Goal: Task Accomplishment & Management: Complete application form

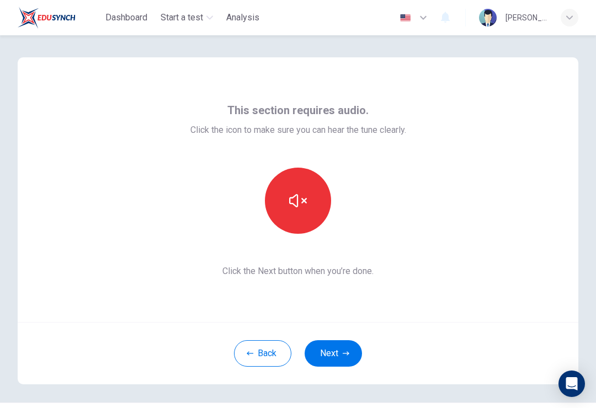
click at [281, 198] on button "button" at bounding box center [298, 201] width 66 height 66
click at [290, 208] on icon "button" at bounding box center [298, 201] width 18 height 18
click at [278, 201] on button "button" at bounding box center [298, 201] width 66 height 66
click at [279, 206] on button "button" at bounding box center [298, 201] width 66 height 66
click at [322, 352] on button "Next" at bounding box center [332, 353] width 57 height 26
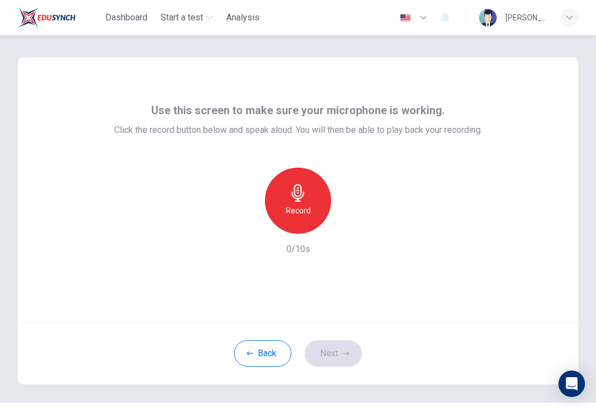
click at [290, 207] on h6 "Record" at bounding box center [298, 210] width 25 height 13
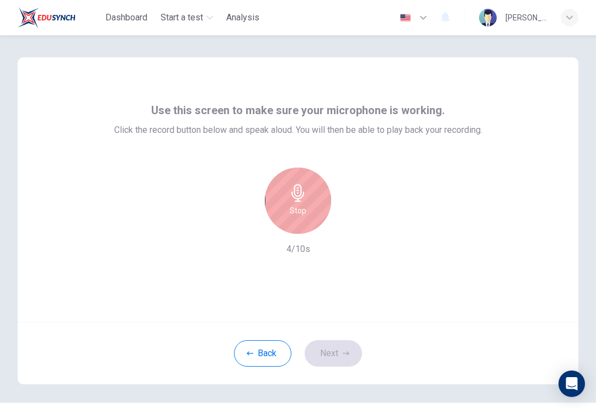
click at [284, 200] on div "Stop" at bounding box center [298, 201] width 66 height 66
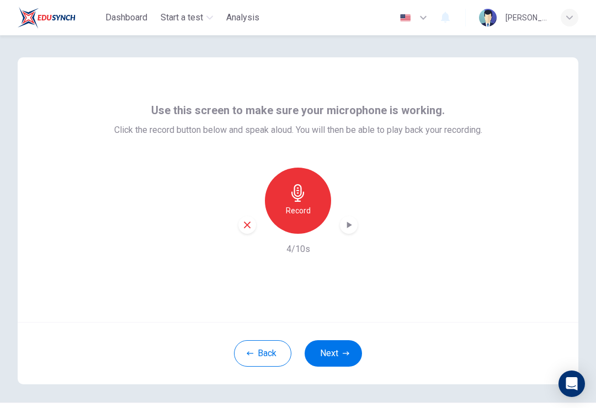
click at [345, 231] on div "button" at bounding box center [349, 225] width 18 height 18
click at [321, 355] on button "Next" at bounding box center [332, 353] width 57 height 26
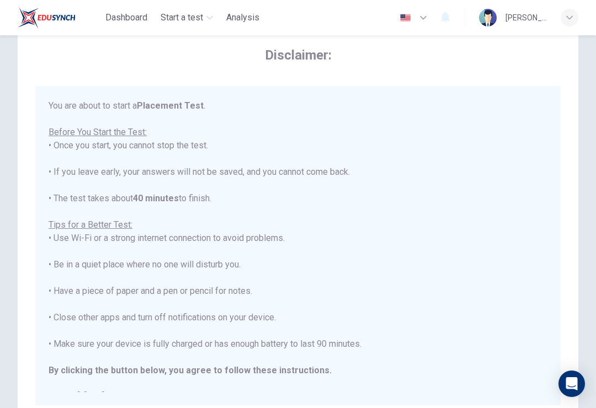
scroll to position [34, 0]
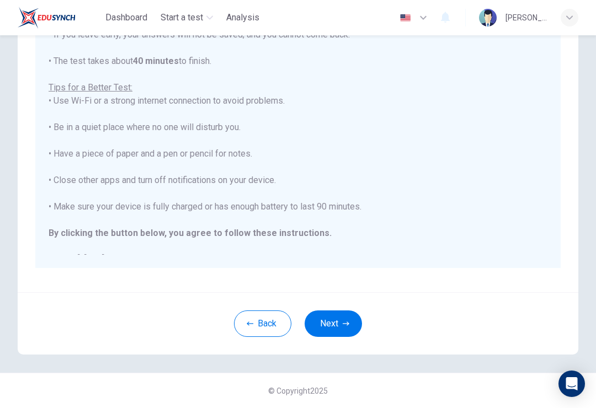
click at [318, 324] on button "Next" at bounding box center [332, 324] width 57 height 26
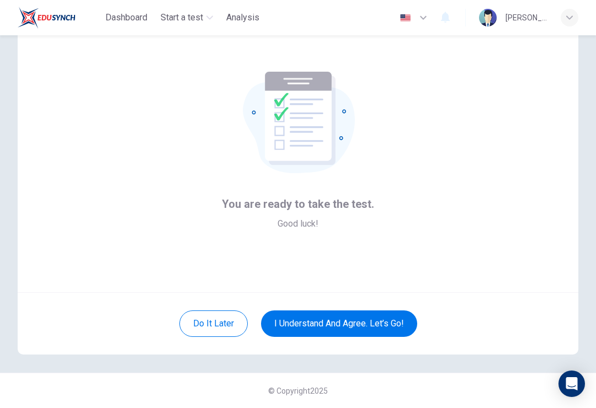
click at [283, 329] on button "I understand and agree. Let’s go!" at bounding box center [339, 324] width 156 height 26
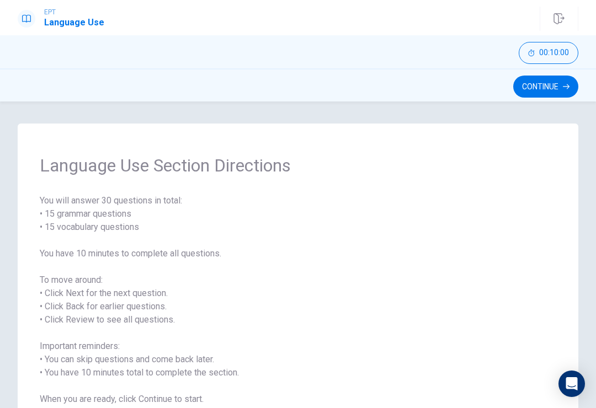
click at [537, 92] on button "Continue" at bounding box center [545, 87] width 65 height 22
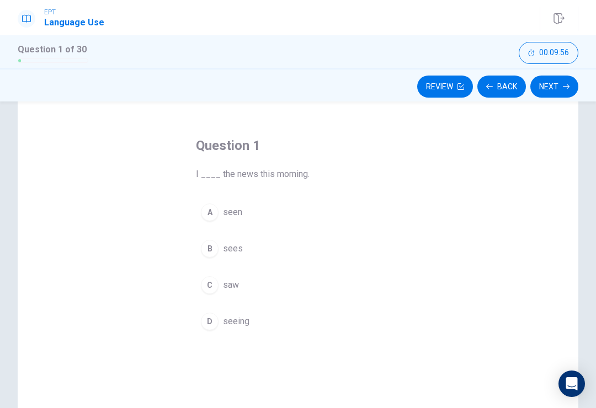
scroll to position [30, 0]
click at [199, 224] on button "A seen" at bounding box center [298, 215] width 204 height 28
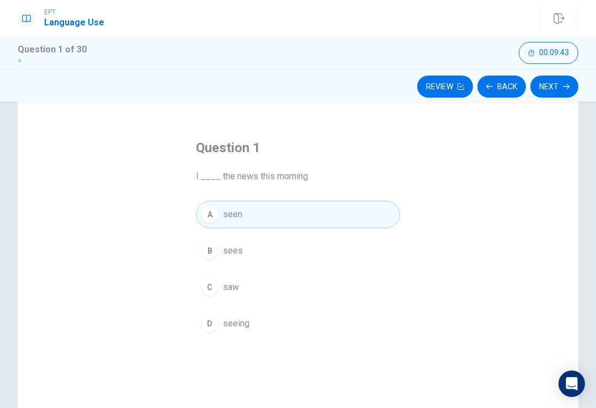
click at [568, 76] on button "Next" at bounding box center [554, 87] width 48 height 22
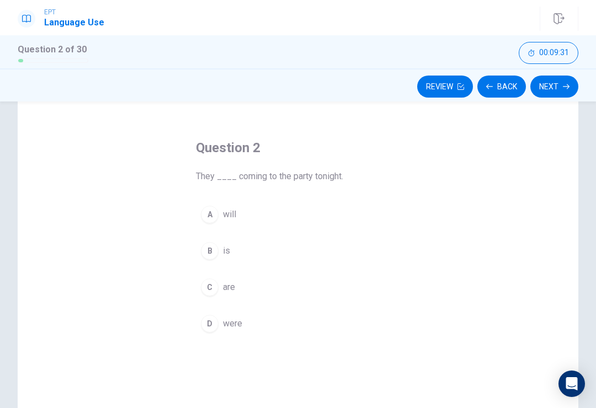
click at [213, 290] on div "C" at bounding box center [210, 288] width 18 height 18
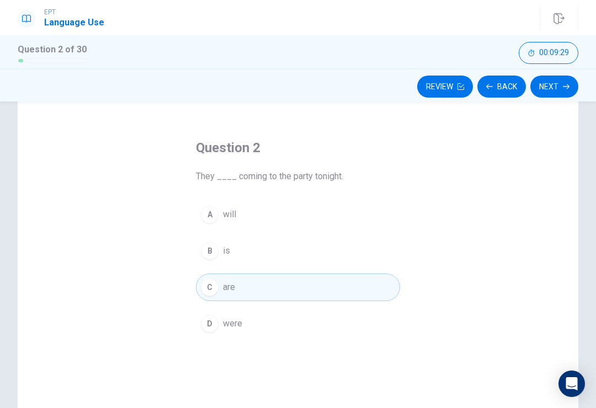
click at [569, 95] on button "Next" at bounding box center [554, 87] width 48 height 22
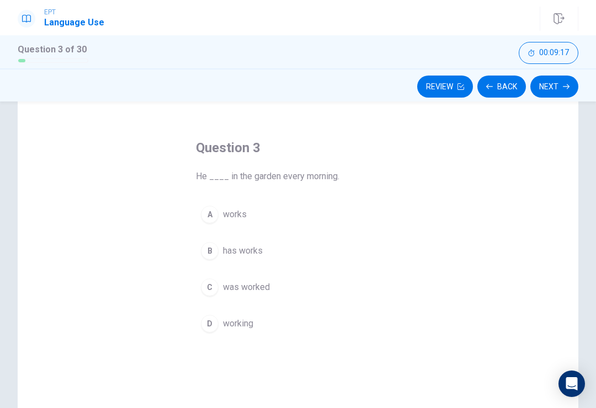
click at [211, 218] on div "A" at bounding box center [210, 215] width 18 height 18
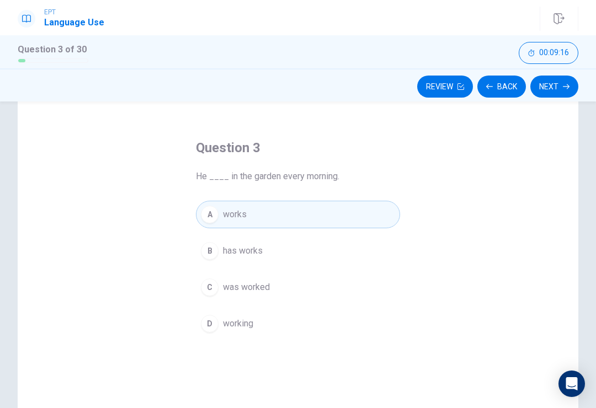
click at [553, 77] on button "Next" at bounding box center [554, 87] width 48 height 22
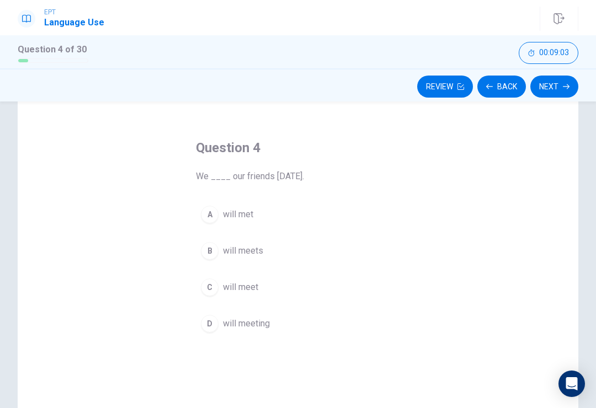
click at [205, 289] on div "C" at bounding box center [210, 288] width 18 height 18
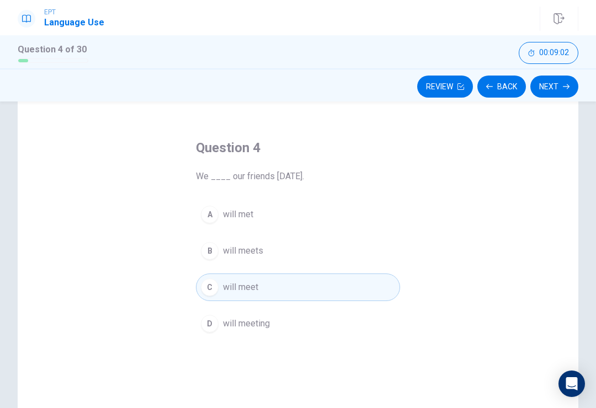
click at [561, 85] on button "Next" at bounding box center [554, 87] width 48 height 22
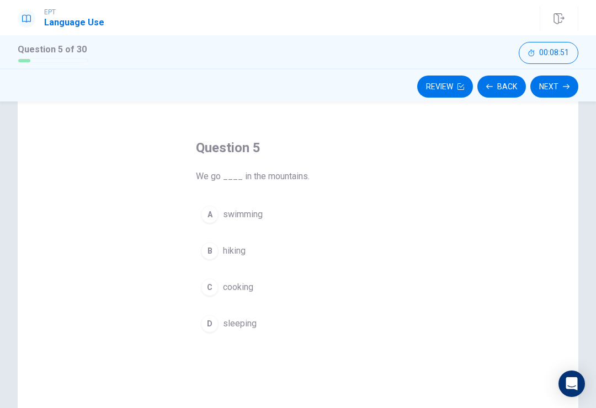
click at [211, 259] on div "B" at bounding box center [210, 251] width 18 height 18
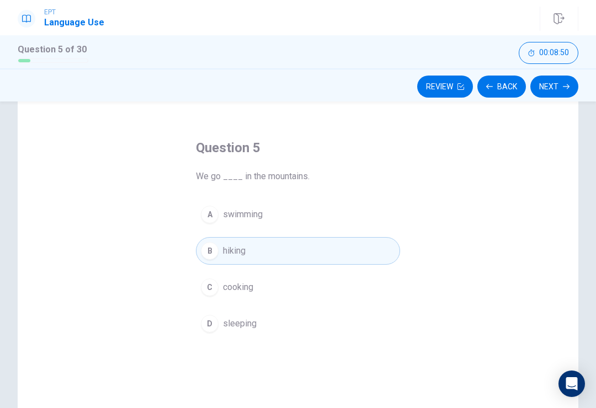
click at [564, 89] on icon "button" at bounding box center [566, 86] width 7 height 7
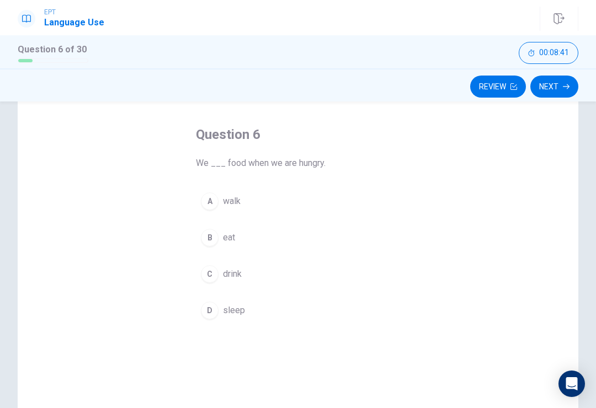
scroll to position [46, 0]
click at [207, 228] on div "B" at bounding box center [210, 235] width 18 height 18
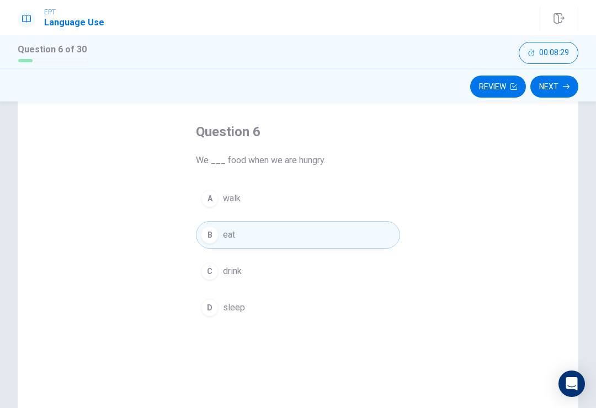
click at [560, 88] on button "Next" at bounding box center [554, 87] width 48 height 22
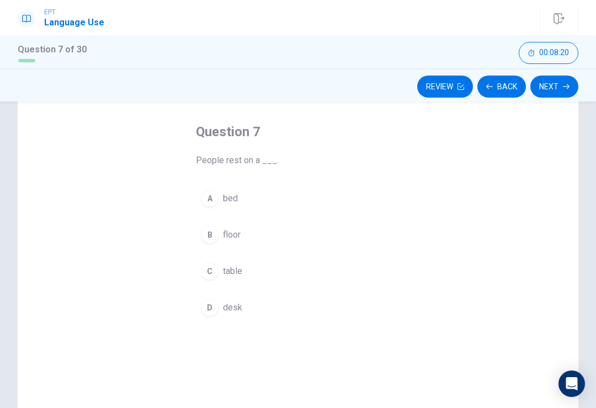
click at [211, 201] on div "A" at bounding box center [210, 199] width 18 height 18
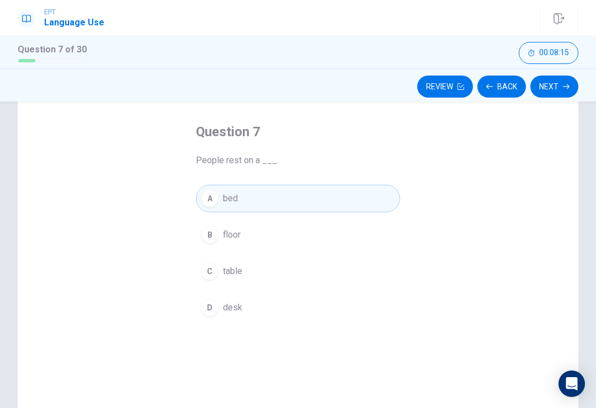
click at [562, 86] on button "Next" at bounding box center [554, 87] width 48 height 22
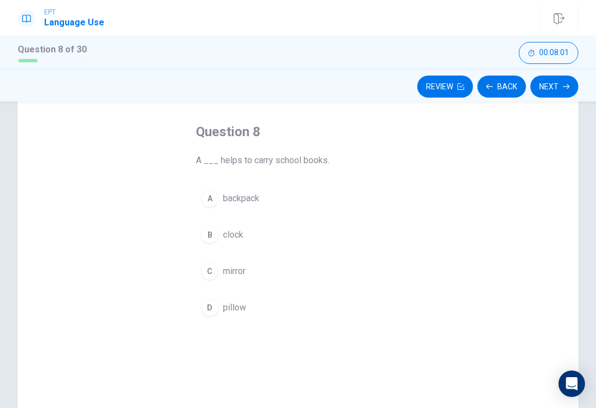
click at [217, 196] on div "A" at bounding box center [210, 199] width 18 height 18
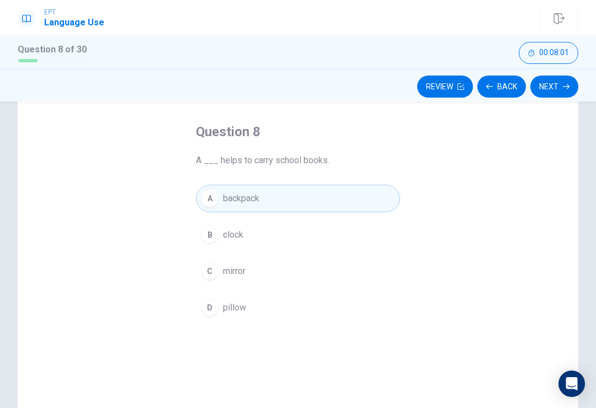
click at [560, 90] on button "Next" at bounding box center [554, 87] width 48 height 22
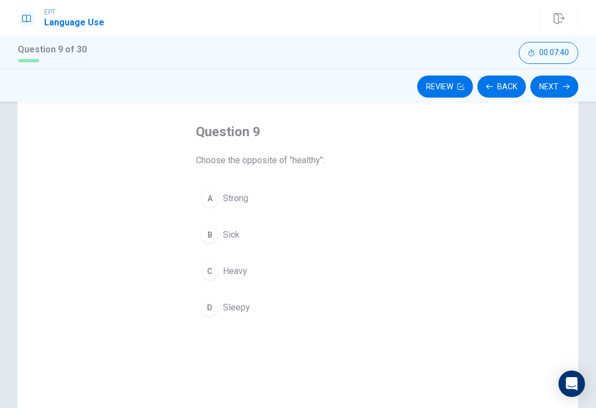
click at [210, 237] on div "B" at bounding box center [210, 235] width 18 height 18
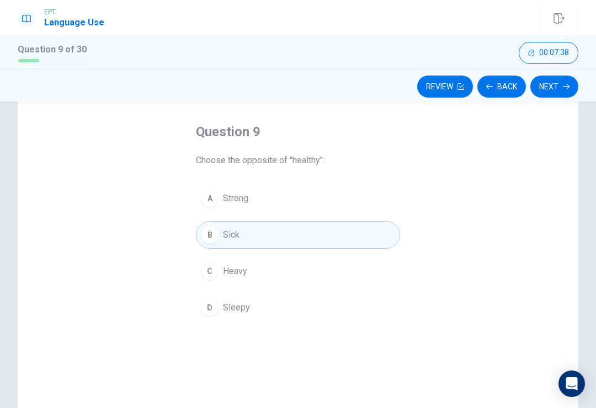
click at [228, 196] on span "Strong" at bounding box center [235, 198] width 25 height 13
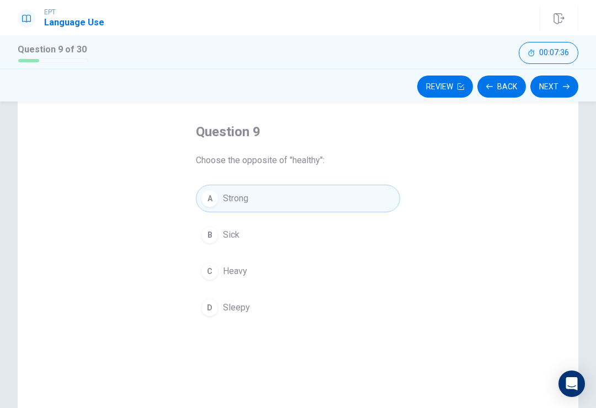
click at [575, 81] on button "Next" at bounding box center [554, 87] width 48 height 22
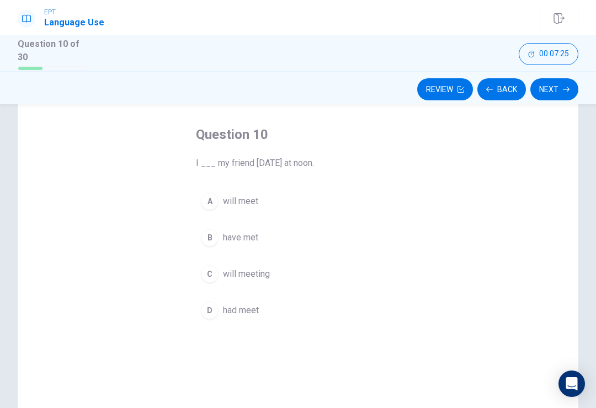
click at [220, 204] on button "A will meet" at bounding box center [298, 202] width 204 height 28
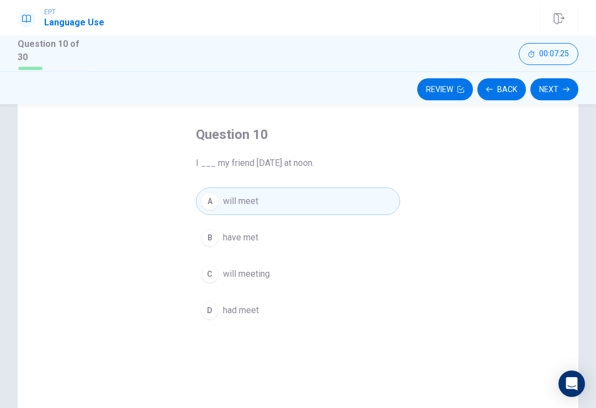
click at [550, 85] on button "Next" at bounding box center [554, 89] width 48 height 22
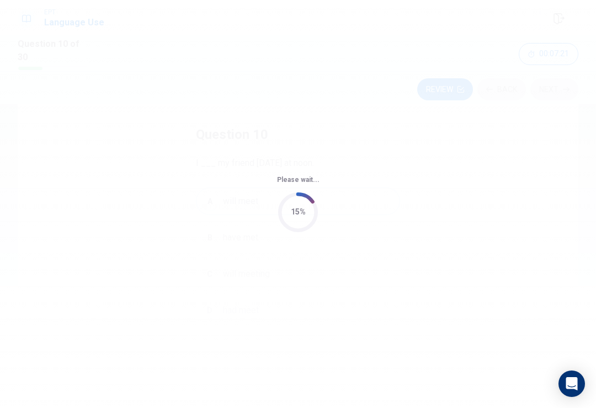
scroll to position [0, 0]
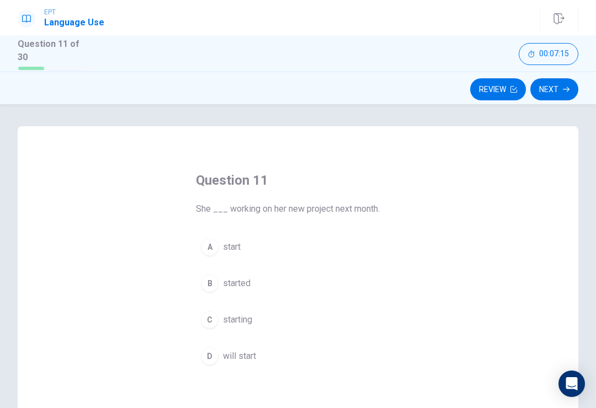
click at [231, 253] on button "A start" at bounding box center [298, 247] width 204 height 28
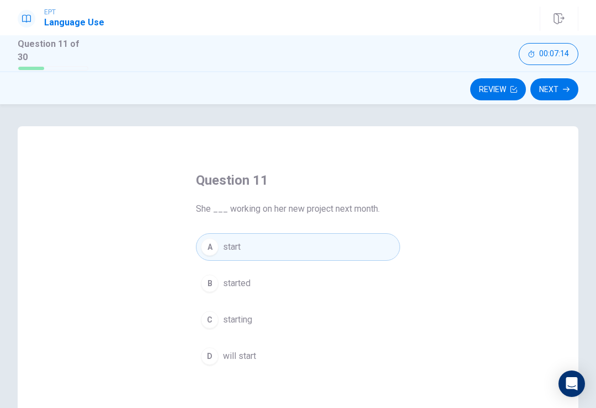
click at [557, 82] on button "Next" at bounding box center [554, 89] width 48 height 22
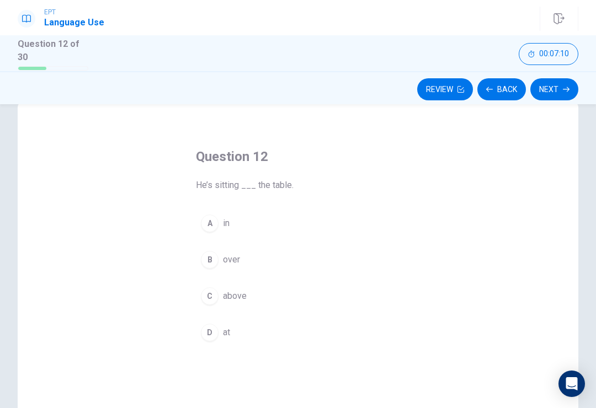
scroll to position [29, 0]
click at [215, 333] on button "D at" at bounding box center [298, 327] width 204 height 28
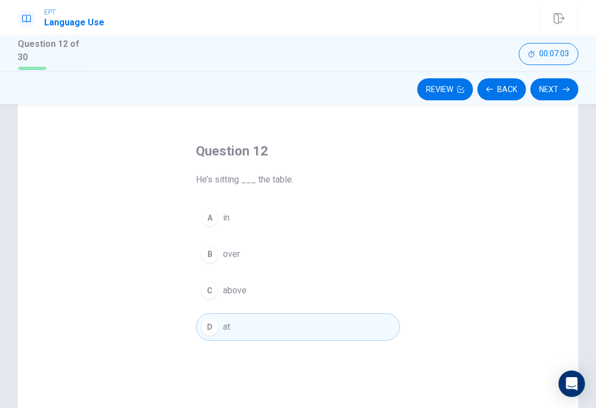
click at [569, 83] on button "Next" at bounding box center [554, 89] width 48 height 22
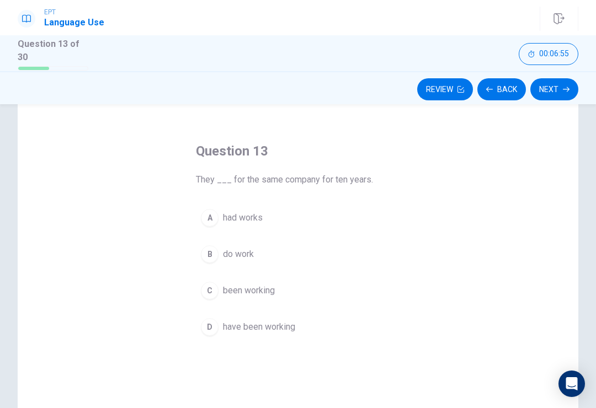
click at [215, 221] on div "A" at bounding box center [210, 218] width 18 height 18
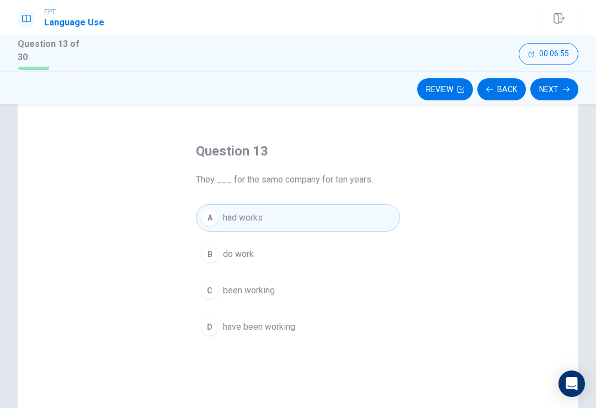
click at [557, 82] on button "Next" at bounding box center [554, 89] width 48 height 22
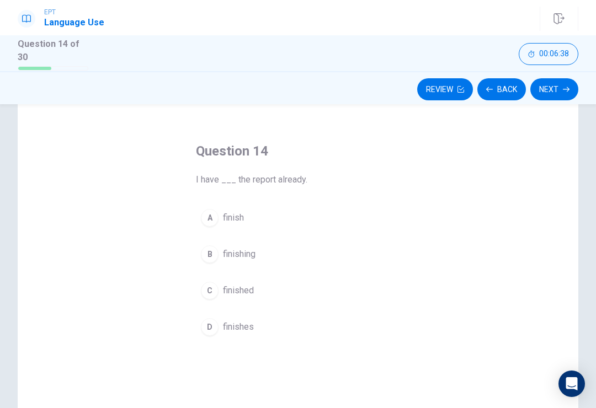
click at [203, 249] on div "B" at bounding box center [210, 254] width 18 height 18
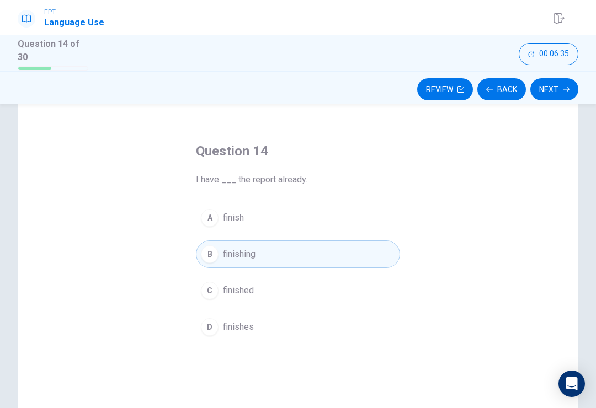
click at [222, 216] on button "A finish" at bounding box center [298, 218] width 204 height 28
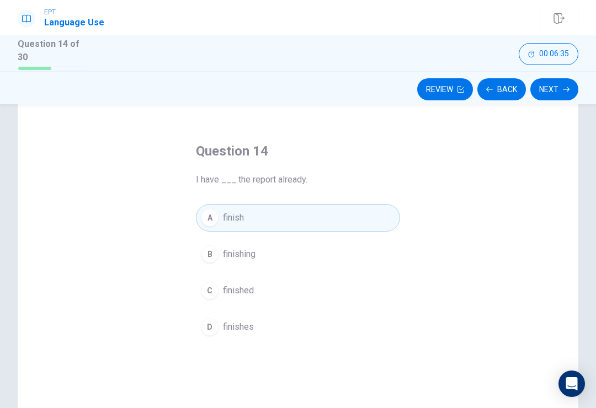
click at [552, 92] on button "Next" at bounding box center [554, 89] width 48 height 22
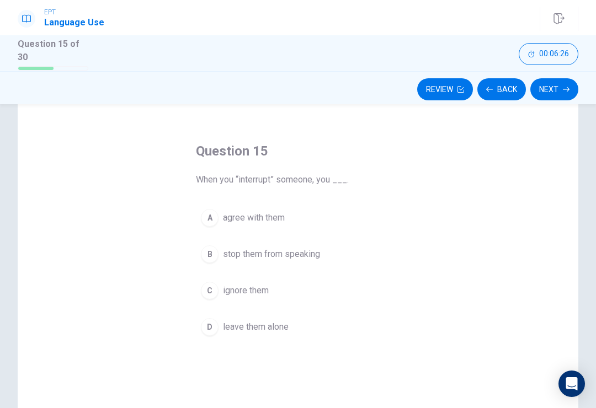
click at [222, 258] on button "B stop them from speaking" at bounding box center [298, 254] width 204 height 28
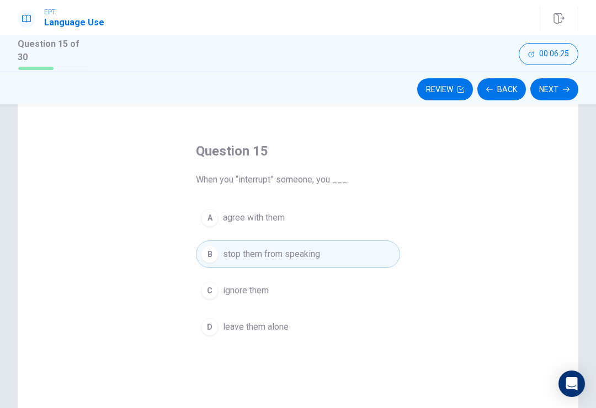
click at [554, 85] on button "Next" at bounding box center [554, 89] width 48 height 22
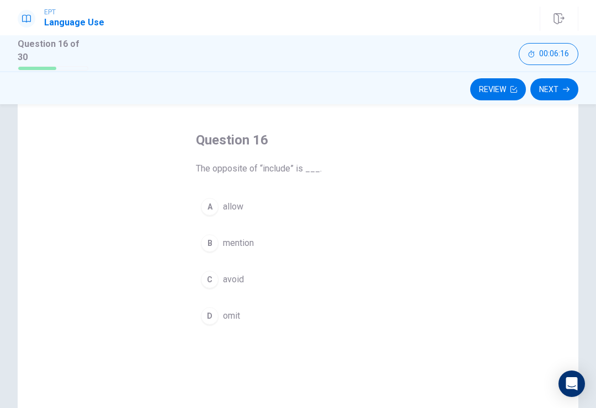
scroll to position [41, 0]
click at [233, 284] on button "C avoid" at bounding box center [298, 279] width 204 height 28
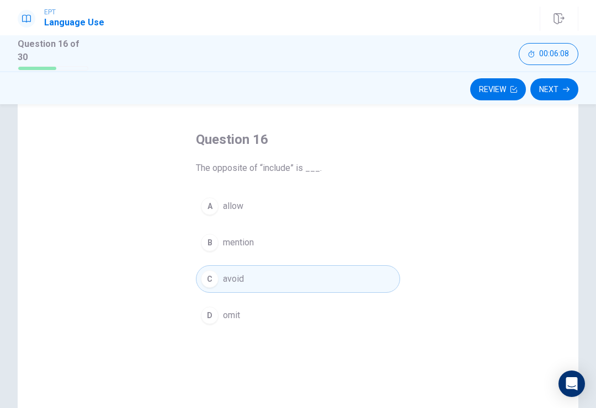
click at [556, 88] on button "Next" at bounding box center [554, 89] width 48 height 22
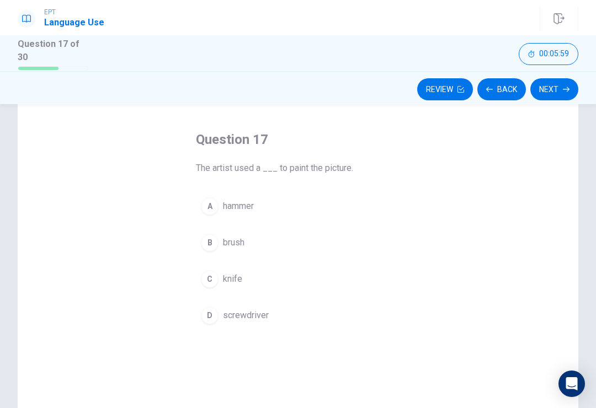
click at [205, 201] on div "A" at bounding box center [210, 206] width 18 height 18
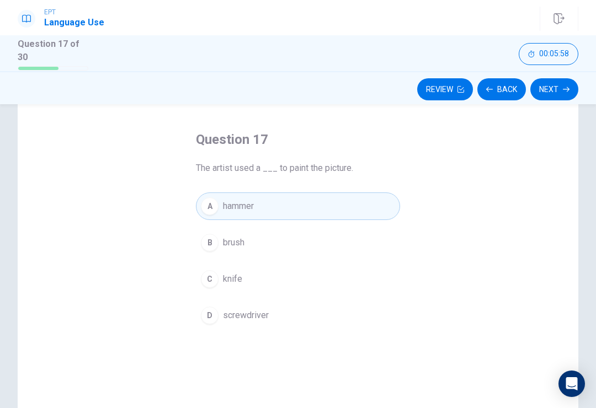
click at [565, 86] on icon "button" at bounding box center [566, 89] width 7 height 7
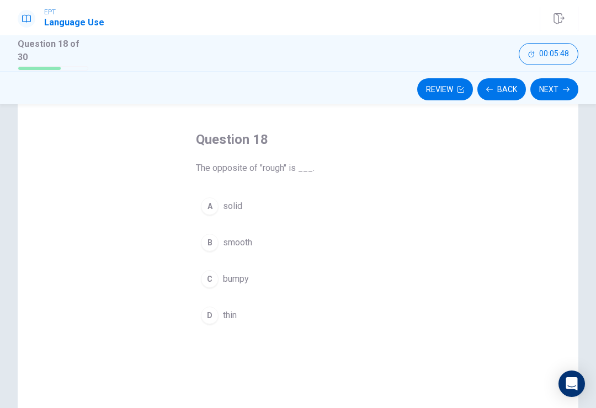
click at [219, 207] on button "A solid" at bounding box center [298, 207] width 204 height 28
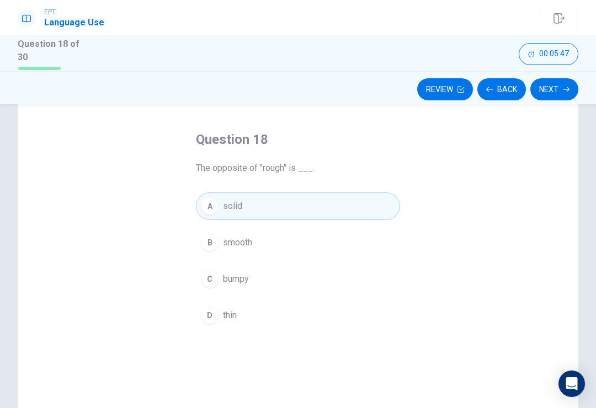
click at [563, 87] on icon "button" at bounding box center [566, 89] width 7 height 7
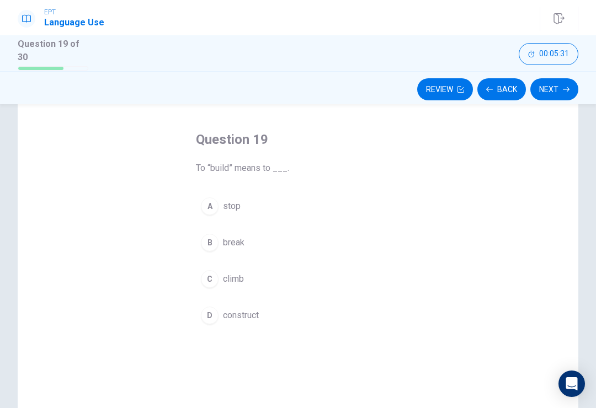
click at [215, 317] on div "D" at bounding box center [210, 316] width 18 height 18
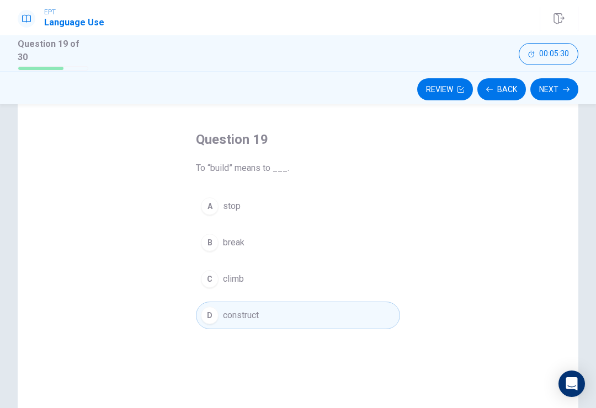
click at [560, 97] on button "Next" at bounding box center [554, 89] width 48 height 22
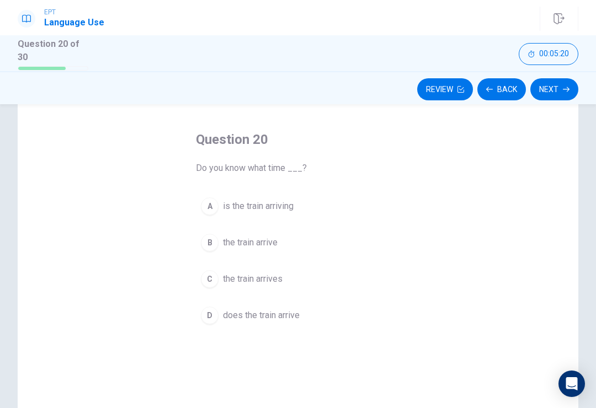
click at [227, 201] on span "is the train arriving" at bounding box center [258, 206] width 71 height 13
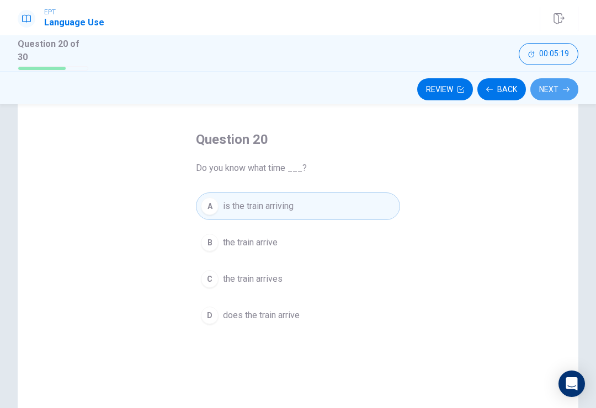
click at [546, 83] on button "Next" at bounding box center [554, 89] width 48 height 22
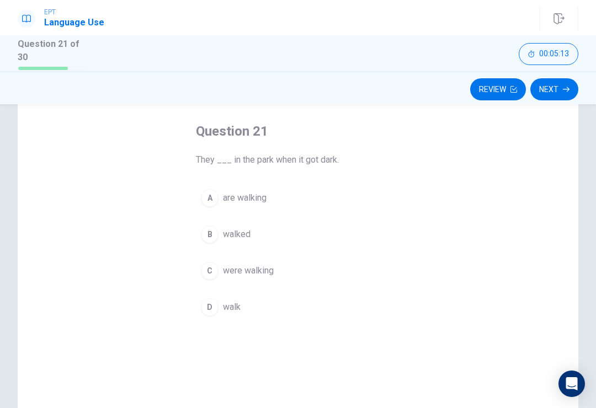
scroll to position [53, 0]
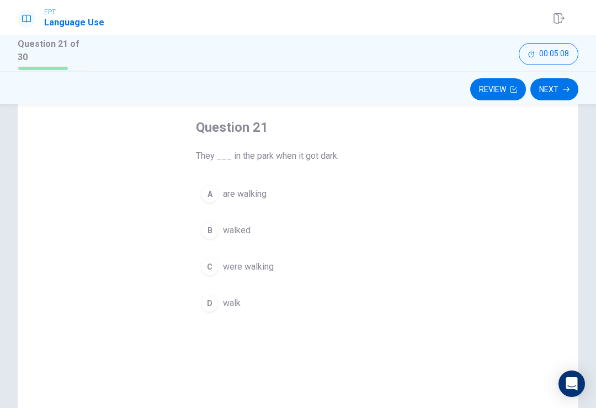
click at [213, 263] on div "C" at bounding box center [210, 267] width 18 height 18
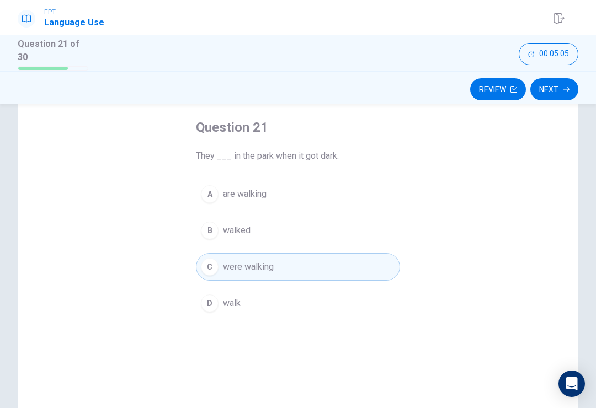
click at [554, 87] on button "Next" at bounding box center [554, 89] width 48 height 22
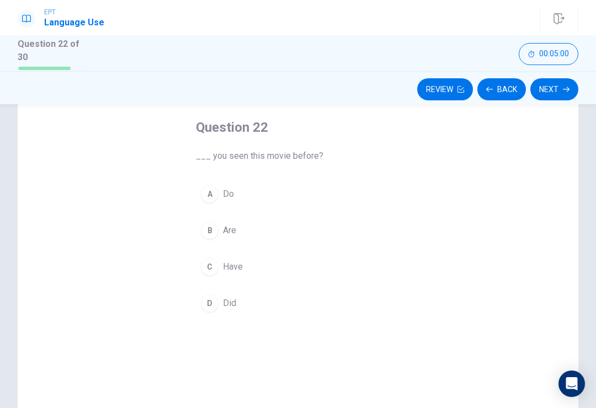
click at [244, 274] on button "C Have" at bounding box center [298, 267] width 204 height 28
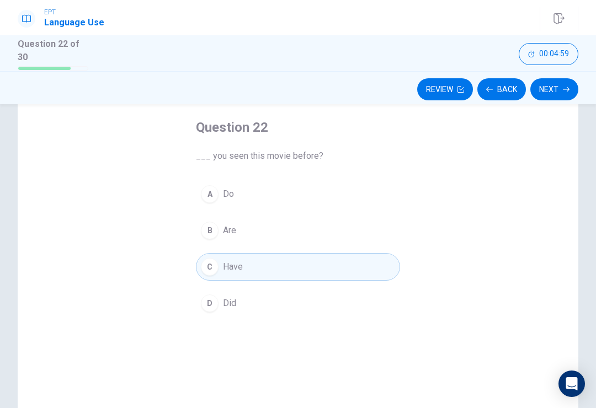
click at [552, 92] on button "Next" at bounding box center [554, 89] width 48 height 22
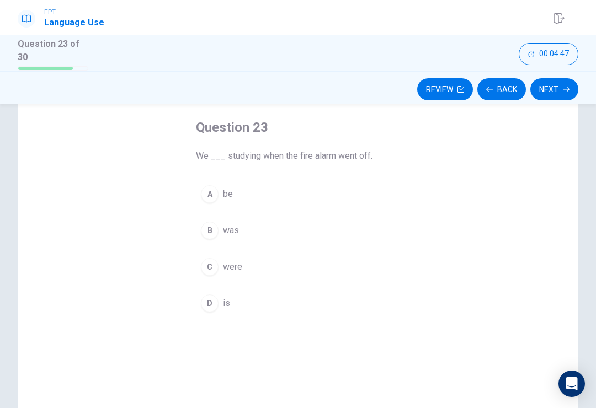
click at [212, 233] on div "B" at bounding box center [210, 231] width 18 height 18
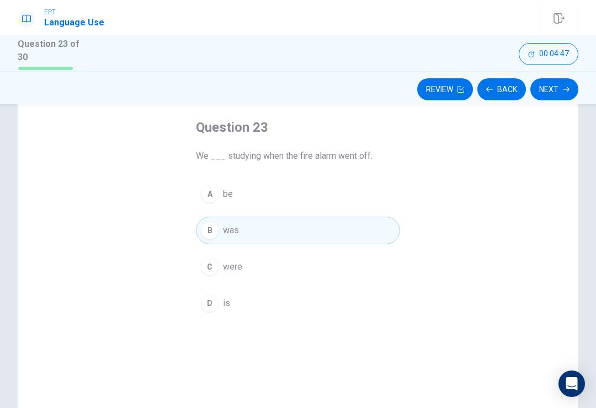
click at [554, 83] on button "Next" at bounding box center [554, 89] width 48 height 22
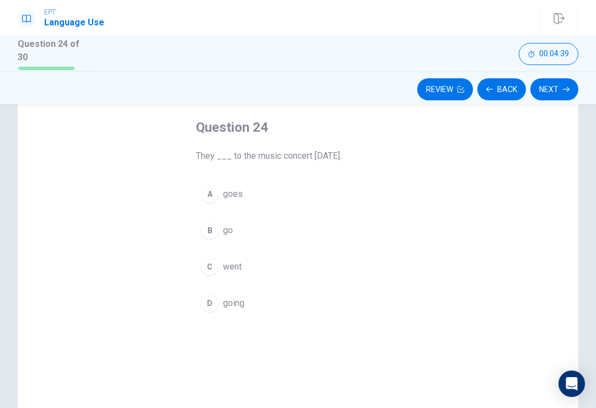
click at [229, 267] on span "went" at bounding box center [232, 266] width 19 height 13
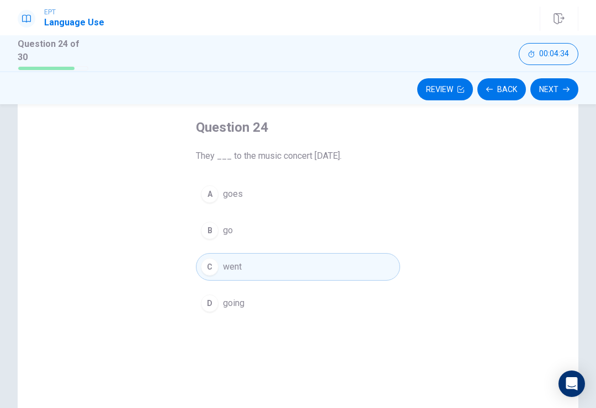
click at [550, 89] on button "Next" at bounding box center [554, 89] width 48 height 22
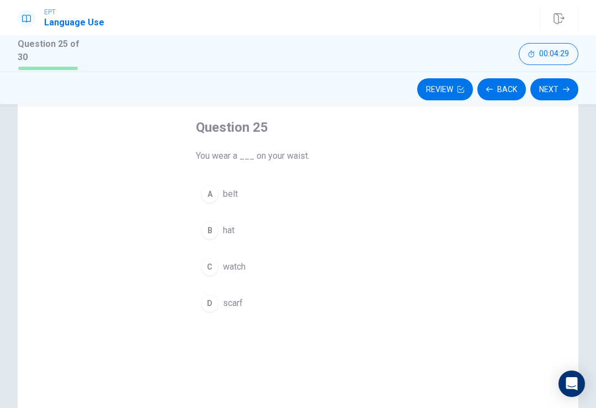
click at [215, 230] on div "B" at bounding box center [210, 231] width 18 height 18
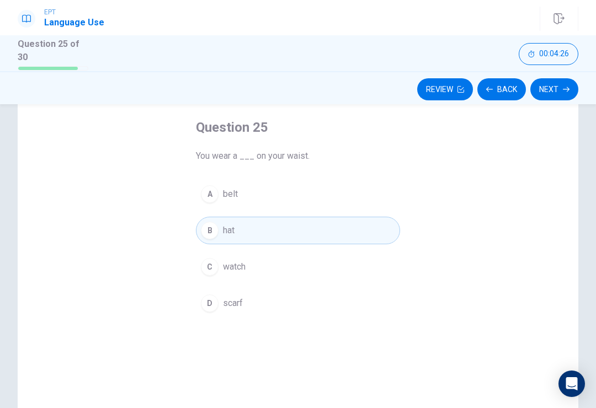
click at [227, 181] on button "A belt" at bounding box center [298, 194] width 204 height 28
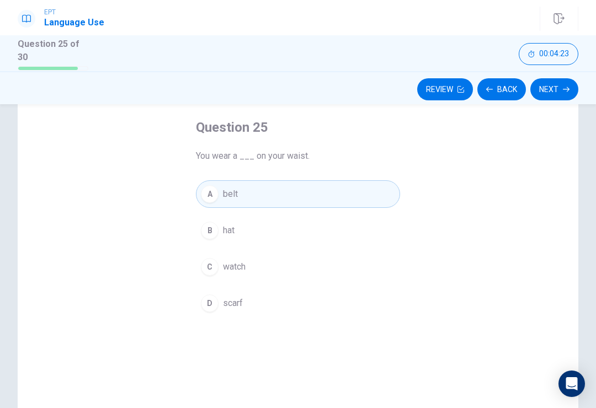
click at [544, 85] on button "Next" at bounding box center [554, 89] width 48 height 22
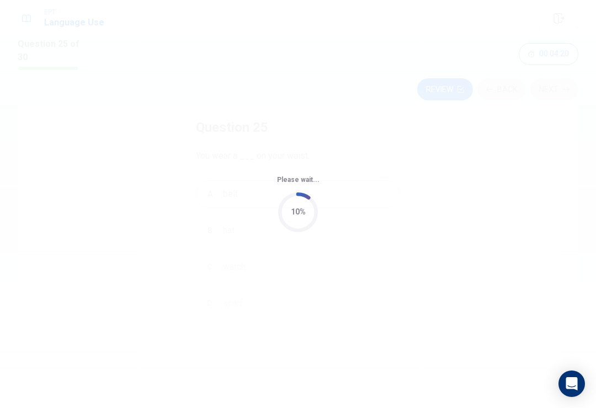
scroll to position [0, 0]
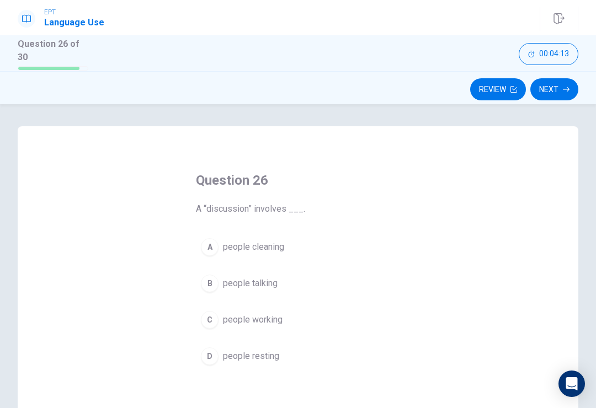
click at [220, 247] on button "A people cleaning" at bounding box center [298, 247] width 204 height 28
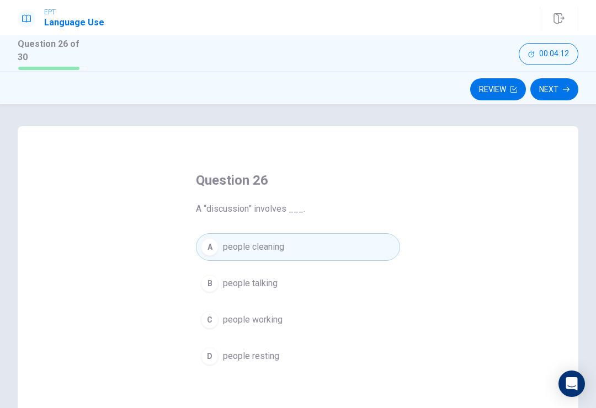
click at [552, 94] on button "Next" at bounding box center [554, 89] width 48 height 22
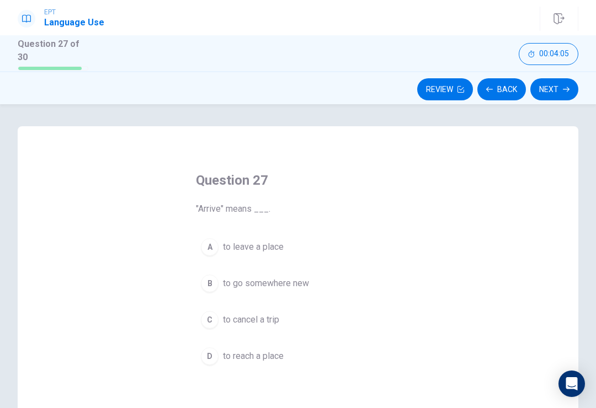
click at [233, 240] on span "to leave a place" at bounding box center [253, 246] width 61 height 13
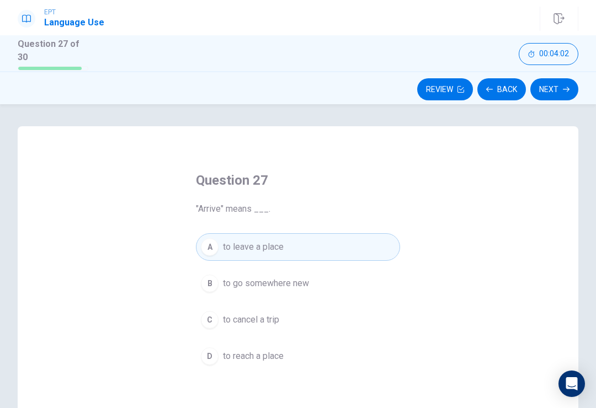
click at [278, 277] on span "to go somewhere new" at bounding box center [266, 283] width 86 height 13
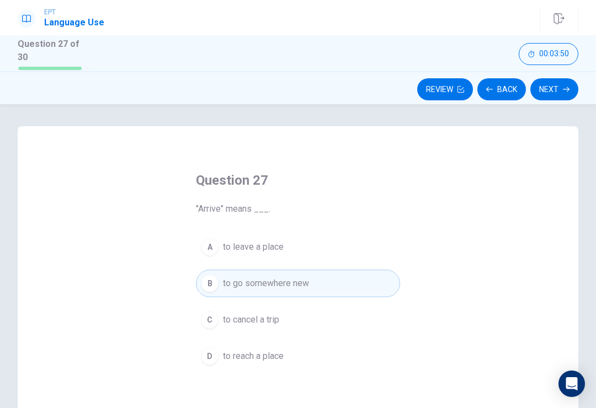
click at [270, 356] on span "to reach a place" at bounding box center [253, 356] width 61 height 13
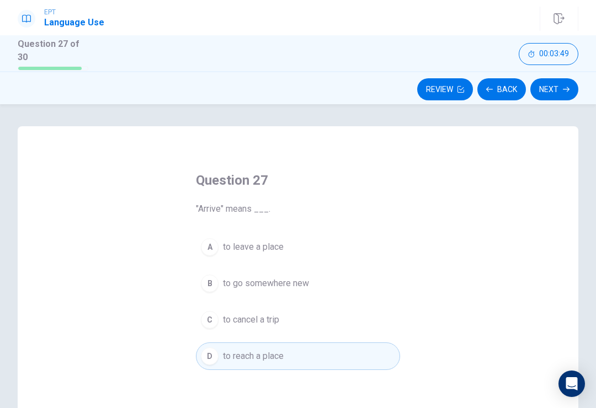
click at [560, 83] on button "Next" at bounding box center [554, 89] width 48 height 22
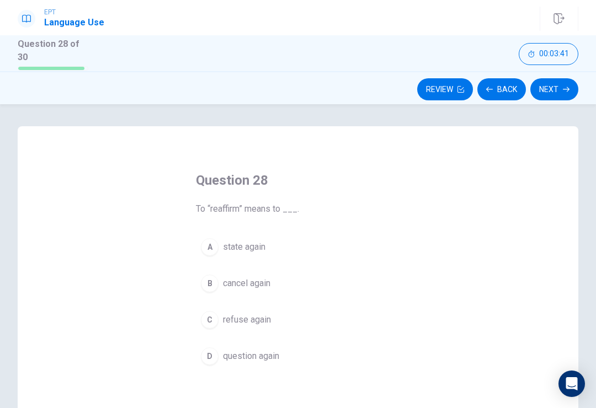
click at [249, 288] on button "B cancel again" at bounding box center [298, 284] width 204 height 28
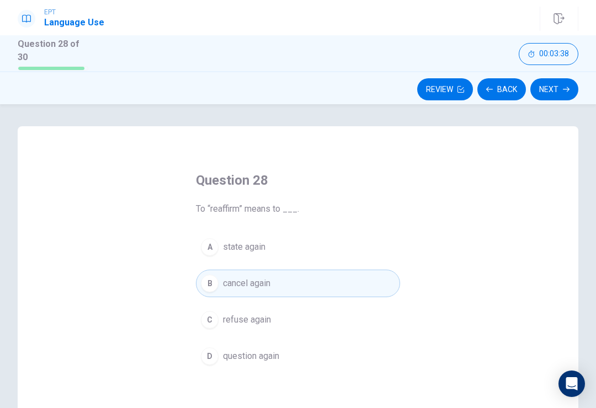
click at [254, 317] on span "refuse again" at bounding box center [247, 319] width 48 height 13
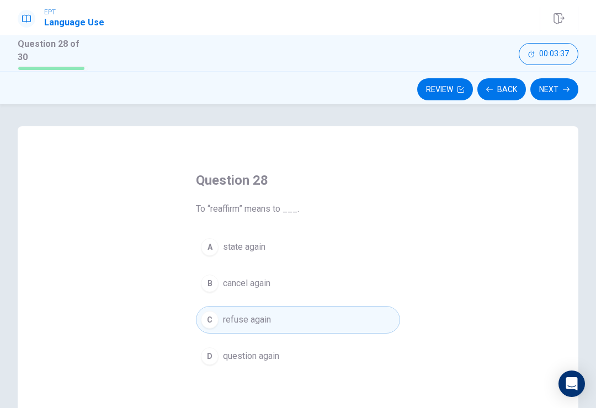
click at [556, 82] on button "Next" at bounding box center [554, 89] width 48 height 22
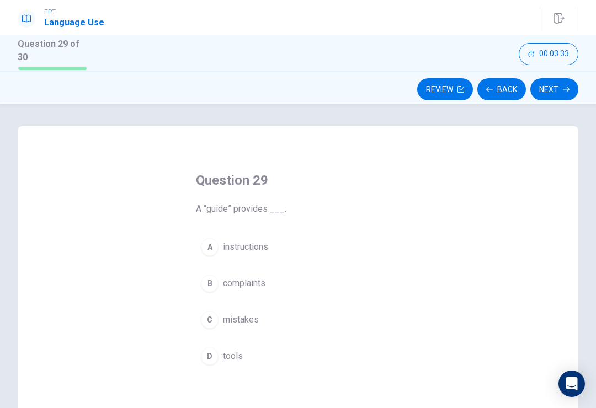
click at [230, 317] on span "mistakes" at bounding box center [241, 319] width 36 height 13
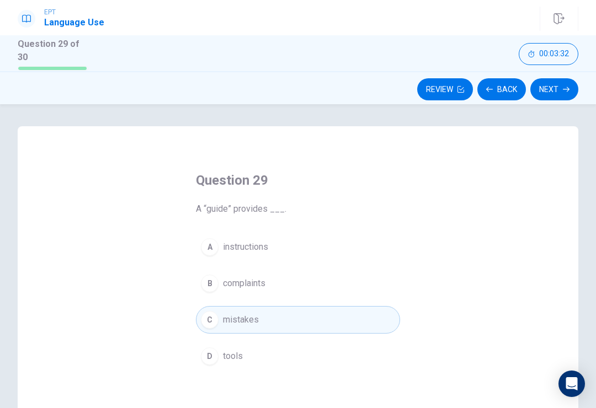
click at [561, 88] on button "Next" at bounding box center [554, 89] width 48 height 22
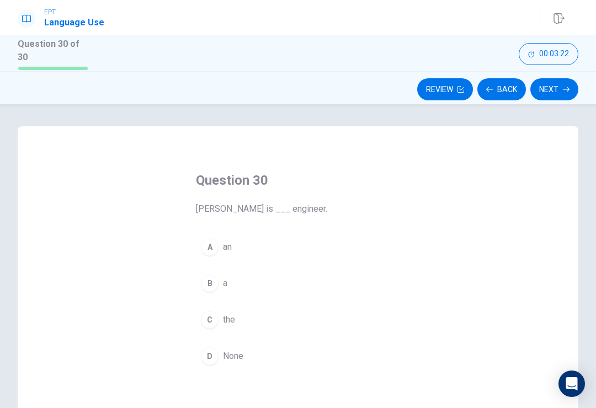
click at [210, 248] on div "A" at bounding box center [210, 247] width 18 height 18
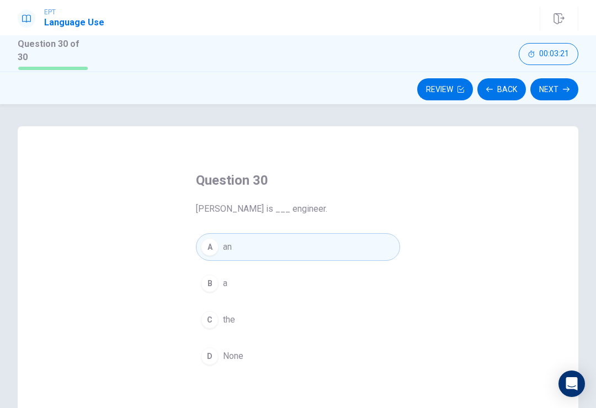
click at [563, 92] on button "Next" at bounding box center [554, 89] width 48 height 22
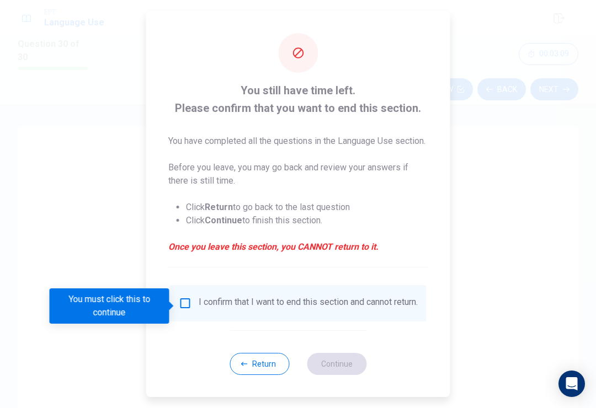
click at [183, 310] on div "I confirm that I want to end this section and cannot return." at bounding box center [298, 303] width 239 height 13
click at [181, 304] on input "You must click this to continue" at bounding box center [185, 303] width 13 height 13
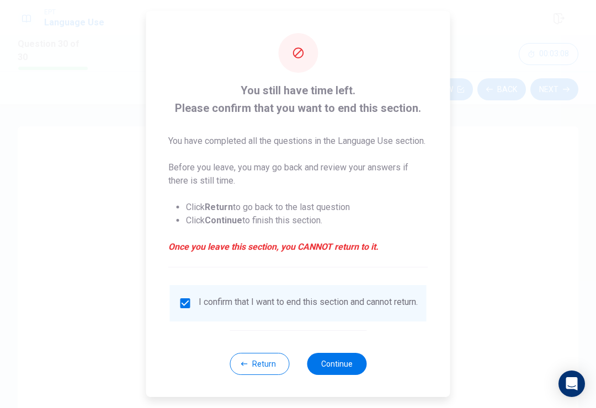
click at [332, 375] on button "Continue" at bounding box center [337, 364] width 60 height 22
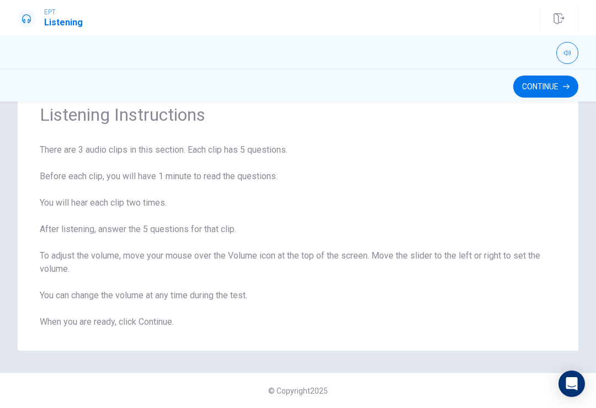
scroll to position [37, 0]
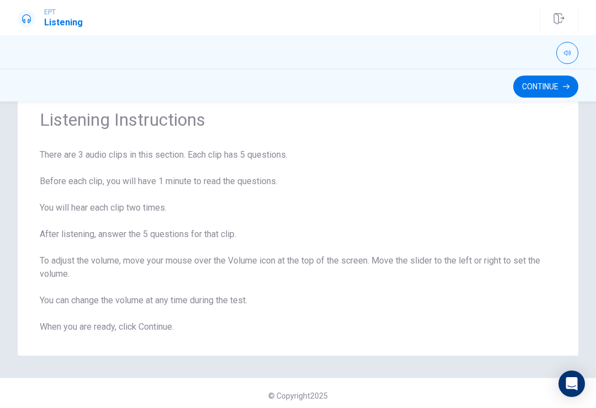
click at [547, 80] on button "Continue" at bounding box center [545, 87] width 65 height 22
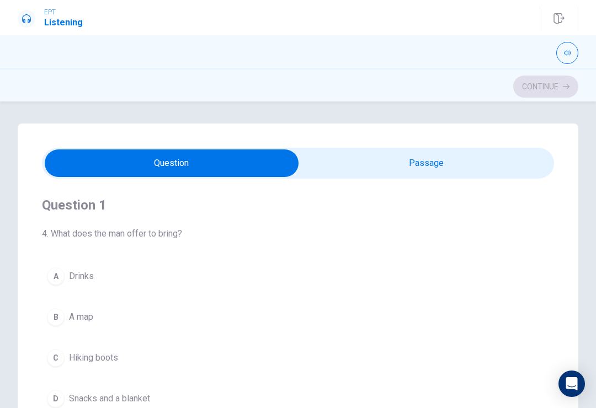
scroll to position [0, 0]
type input "1"
click at [364, 156] on input "checkbox" at bounding box center [172, 163] width 768 height 28
checkbox input "true"
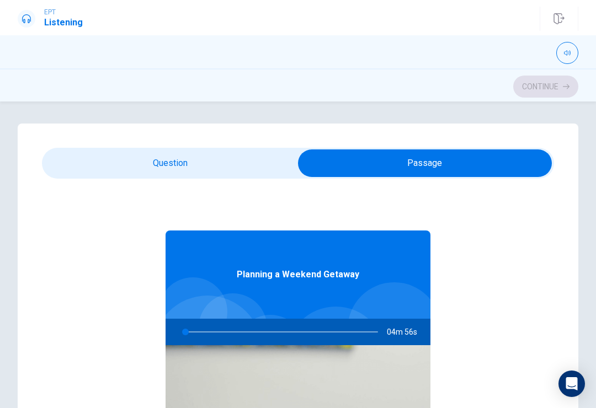
type input "1"
click at [80, 157] on input "checkbox" at bounding box center [425, 163] width 768 height 28
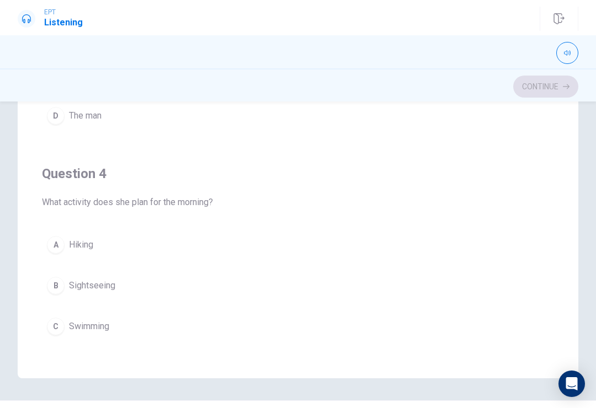
scroll to position [596, 0]
checkbox input "true"
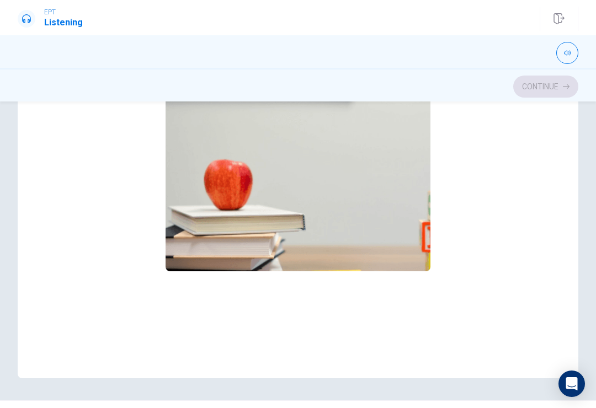
scroll to position [62, 0]
type input "17"
checkbox input "false"
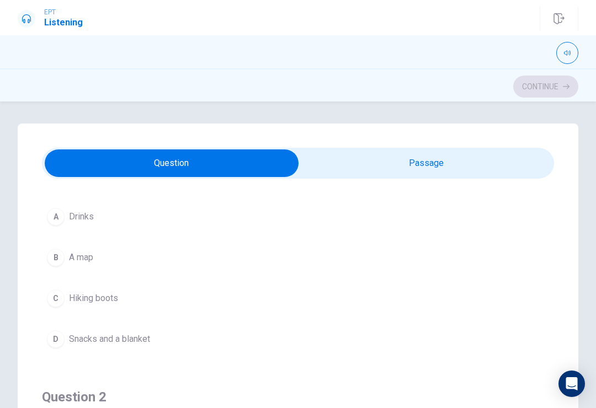
scroll to position [57, 0]
click at [52, 299] on div "C" at bounding box center [56, 301] width 18 height 18
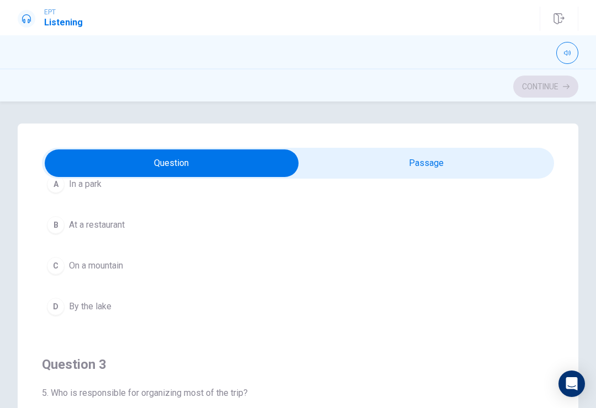
click at [55, 299] on div "D" at bounding box center [56, 307] width 18 height 18
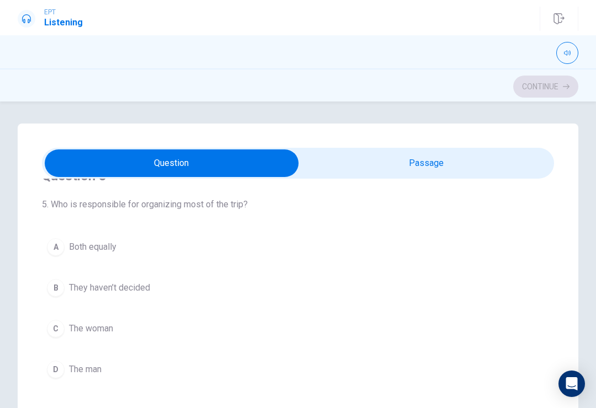
scroll to position [533, 0]
click at [42, 328] on button "C The woman" at bounding box center [298, 328] width 512 height 28
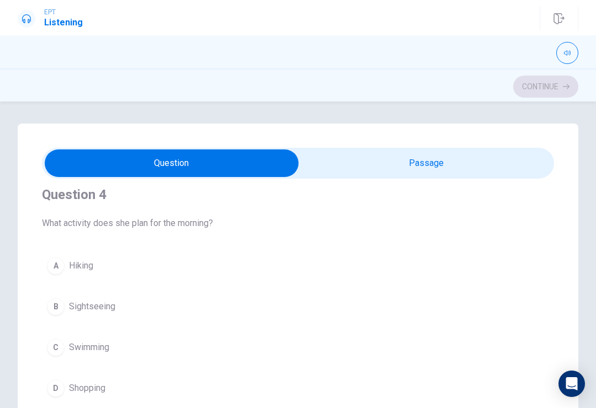
scroll to position [766, 0]
click at [50, 255] on button "A Hiking" at bounding box center [298, 265] width 512 height 28
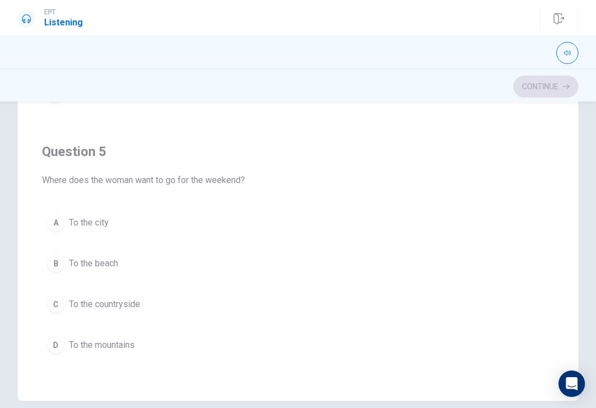
scroll to position [170, 0]
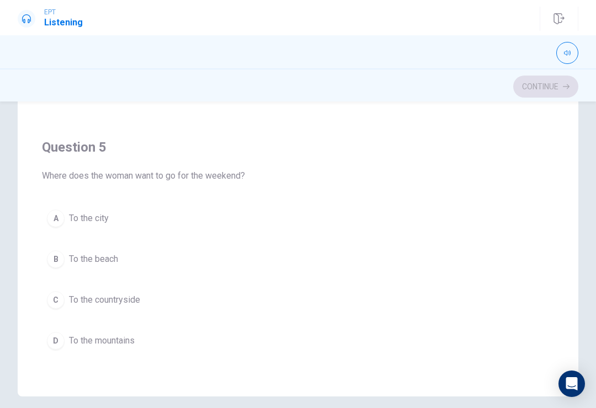
click at [55, 212] on div "A" at bounding box center [56, 219] width 18 height 18
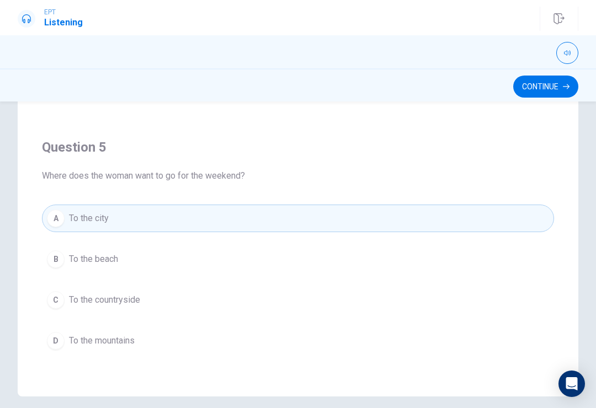
click at [51, 293] on div "C" at bounding box center [56, 300] width 18 height 18
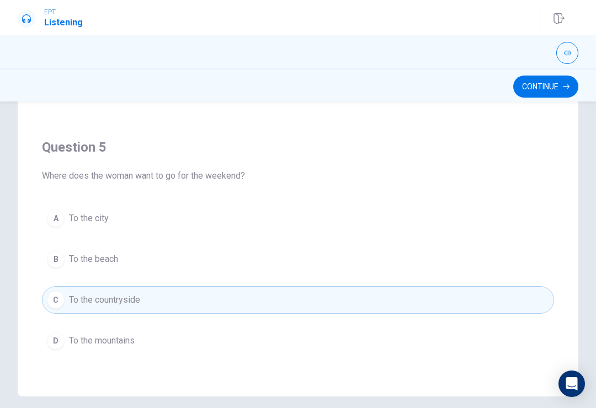
click at [549, 87] on button "Continue" at bounding box center [545, 87] width 65 height 22
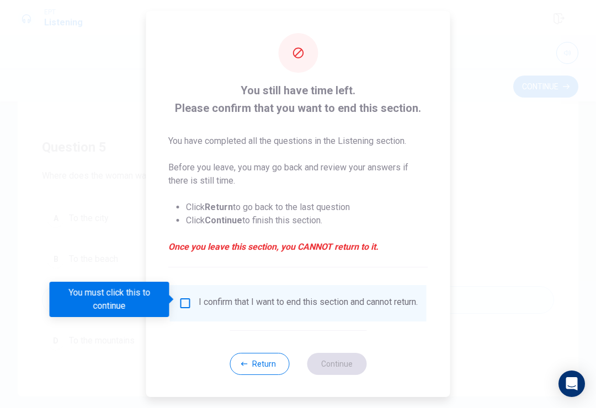
click at [179, 307] on div "I confirm that I want to end this section and cannot return." at bounding box center [298, 303] width 239 height 13
click at [175, 296] on span at bounding box center [172, 299] width 6 height 9
click at [184, 301] on input "You must click this to continue" at bounding box center [185, 303] width 13 height 13
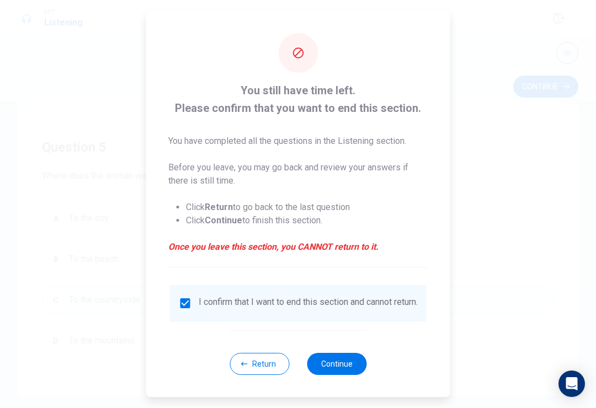
click at [344, 361] on button "Continue" at bounding box center [337, 364] width 60 height 22
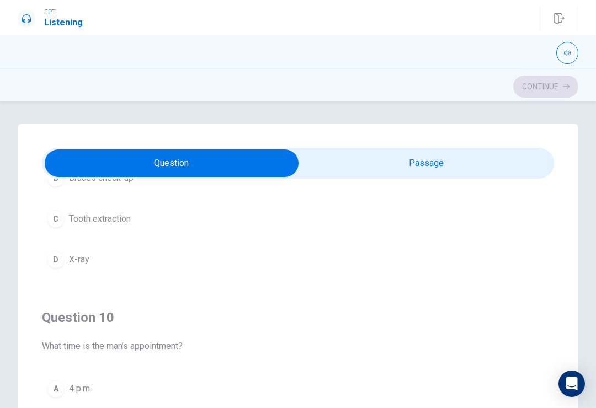
scroll to position [0, 0]
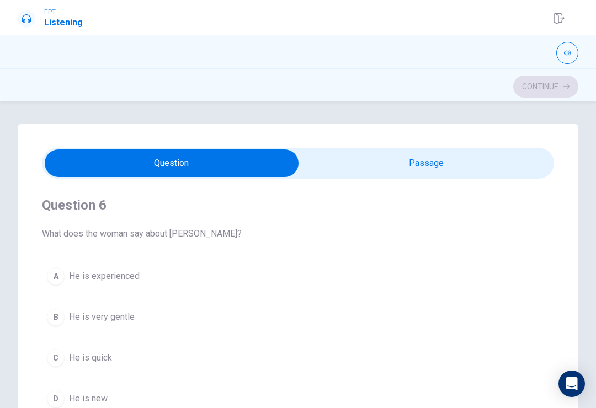
type input "17"
click at [519, 166] on input "checkbox" at bounding box center [172, 163] width 768 height 28
checkbox input "true"
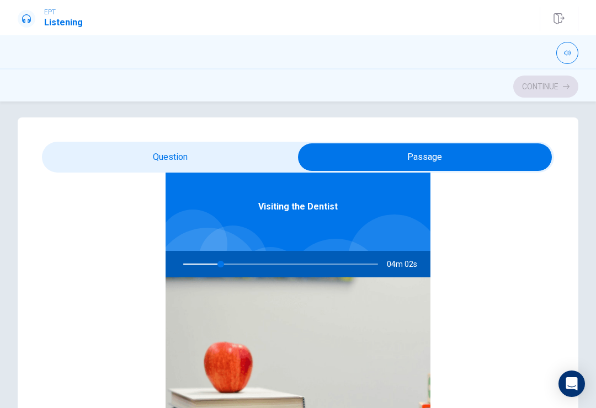
scroll to position [4, 0]
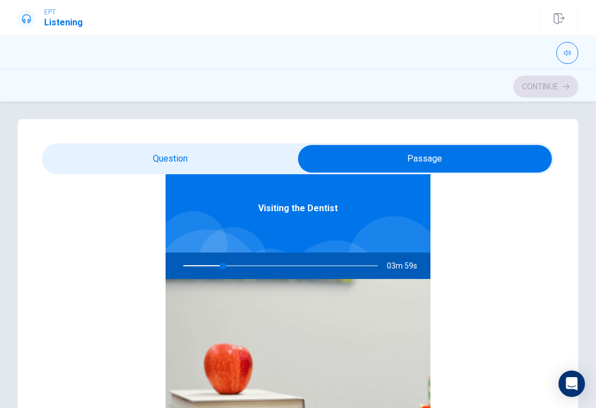
type input "21"
click at [206, 152] on input "checkbox" at bounding box center [425, 159] width 768 height 28
checkbox input "false"
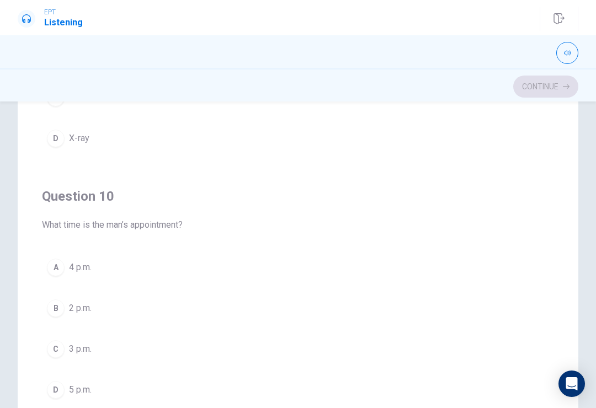
scroll to position [122, 0]
click at [60, 345] on div "C" at bounding box center [56, 349] width 18 height 18
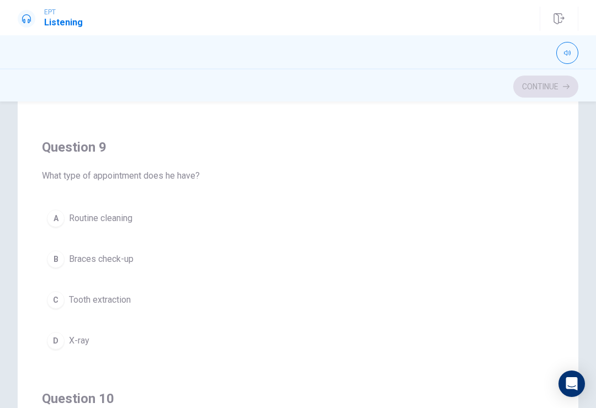
scroll to position [689, 0]
click at [47, 223] on div "A" at bounding box center [56, 220] width 18 height 18
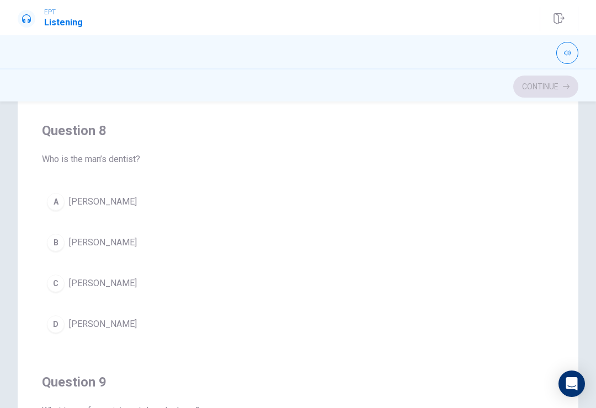
scroll to position [454, 0]
click at [61, 288] on div "C" at bounding box center [56, 285] width 18 height 18
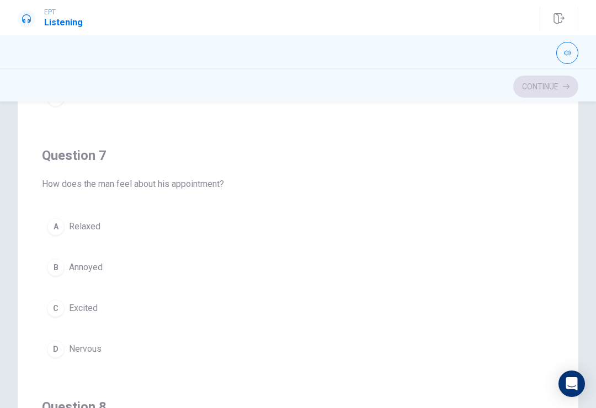
scroll to position [178, 0]
click at [55, 358] on div "D" at bounding box center [56, 351] width 18 height 18
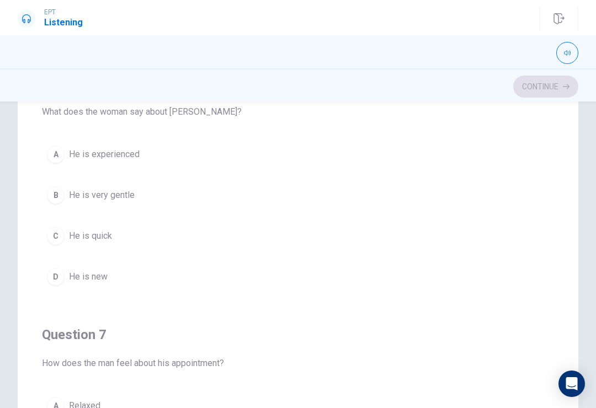
scroll to position [0, 0]
click at [86, 189] on span "He is very gentle" at bounding box center [102, 195] width 66 height 13
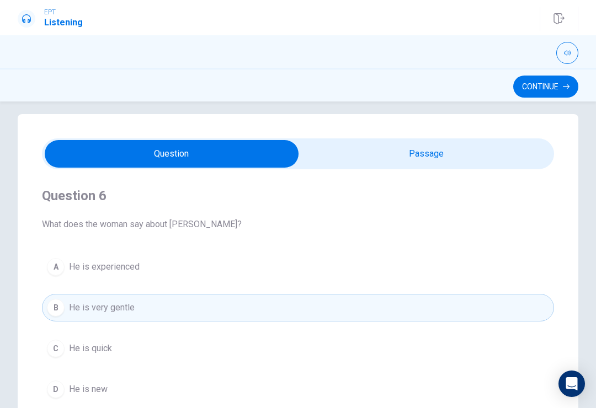
scroll to position [7, 0]
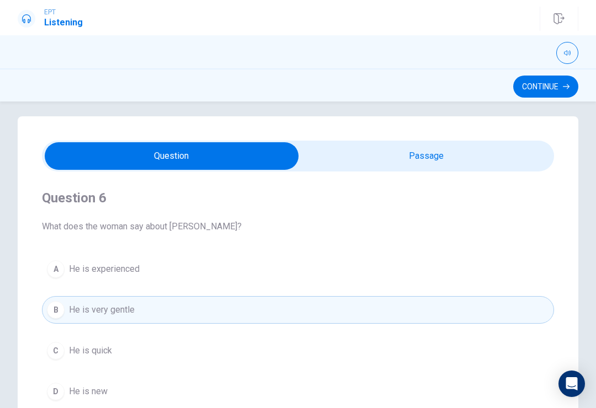
click at [462, 185] on div "Question 6 What does the woman say about [PERSON_NAME]? A He is experienced B H…" at bounding box center [298, 298] width 512 height 252
type input "47"
click at [453, 169] on input "checkbox" at bounding box center [172, 156] width 768 height 28
checkbox input "true"
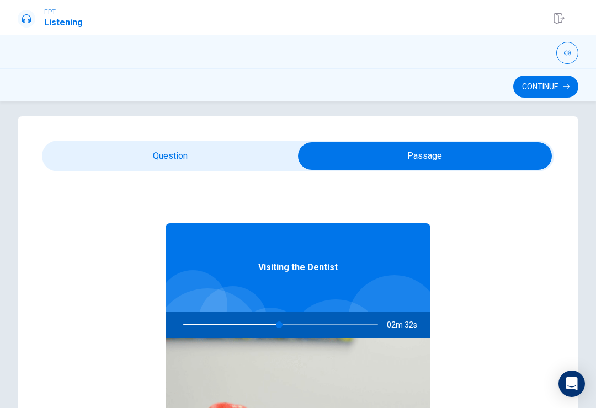
type input "50"
click at [229, 154] on input "checkbox" at bounding box center [425, 156] width 768 height 28
checkbox input "false"
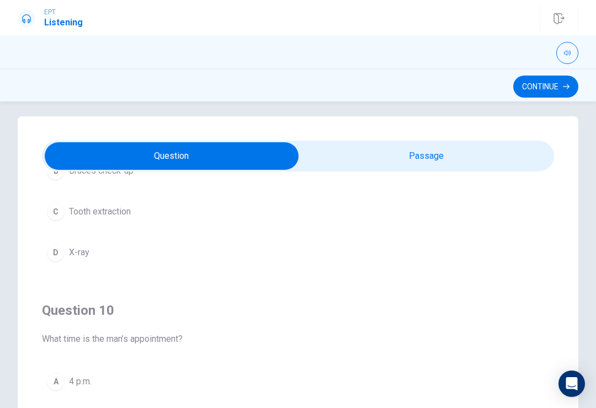
scroll to position [894, 0]
click at [562, 93] on button "Continue" at bounding box center [545, 87] width 65 height 22
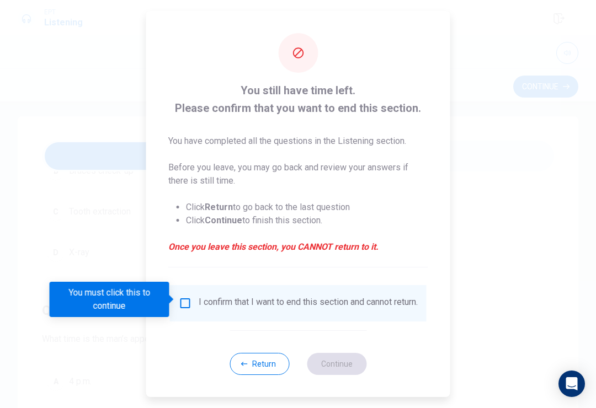
click at [234, 292] on div "I confirm that I want to end this section and cannot return." at bounding box center [298, 303] width 256 height 36
click at [174, 301] on span at bounding box center [172, 299] width 6 height 9
click at [189, 306] on input "You must click this to continue" at bounding box center [185, 303] width 13 height 13
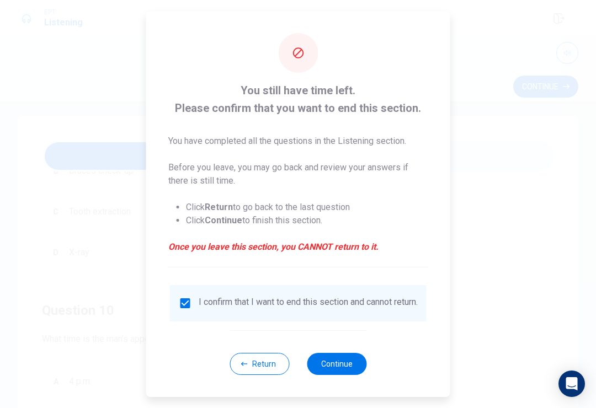
click at [344, 371] on button "Continue" at bounding box center [337, 364] width 60 height 22
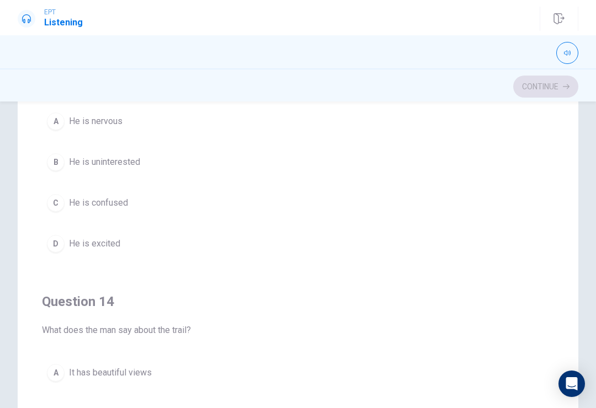
scroll to position [517, 0]
click at [66, 244] on button "D He is excited" at bounding box center [298, 245] width 512 height 28
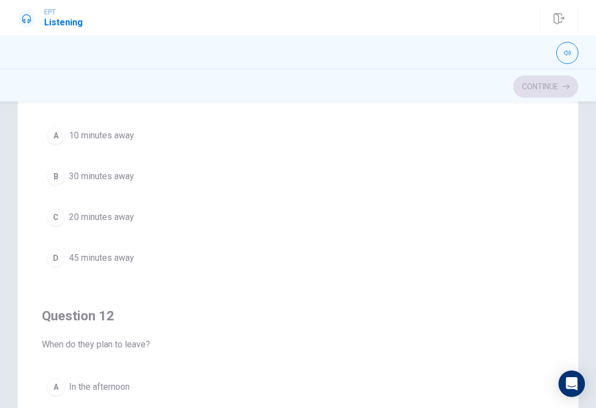
scroll to position [0, 0]
click at [81, 172] on span "30 minutes away" at bounding box center [101, 176] width 65 height 13
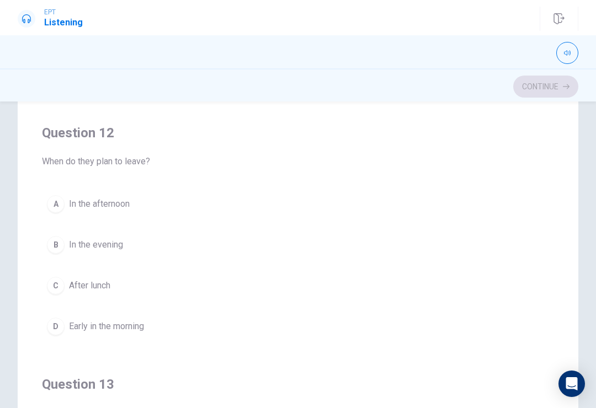
scroll to position [185, 0]
click at [50, 319] on div "D" at bounding box center [56, 325] width 18 height 18
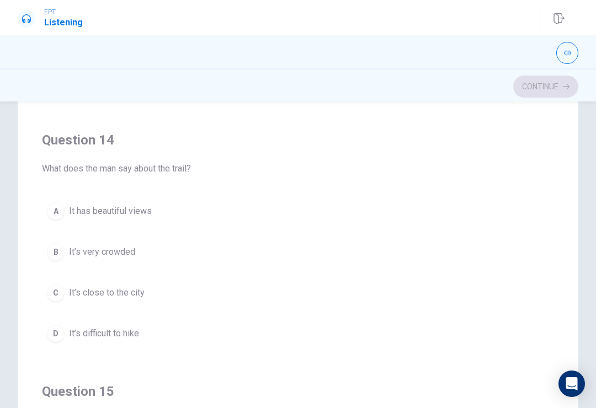
scroll to position [677, 0]
click at [70, 219] on span "It has beautiful views" at bounding box center [110, 212] width 83 height 13
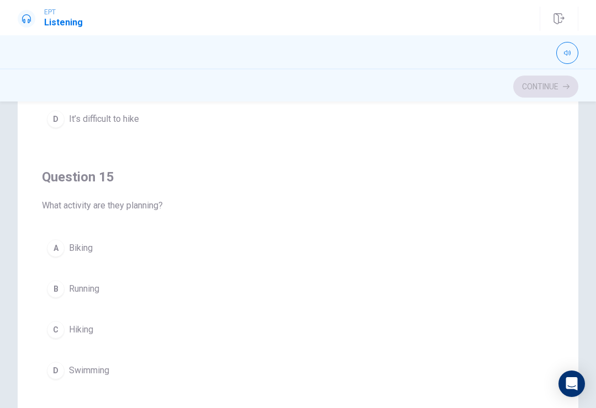
scroll to position [894, 0]
click at [49, 369] on div "D" at bounding box center [56, 371] width 18 height 18
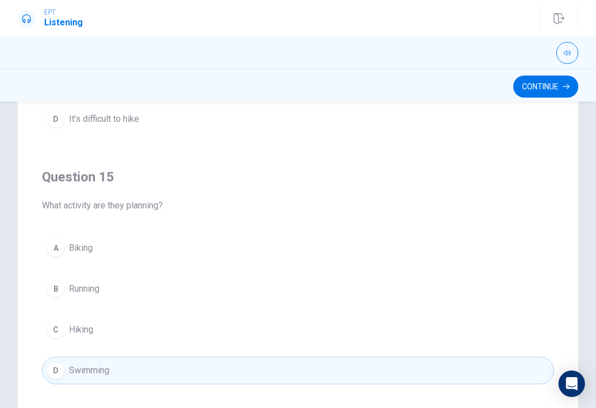
click at [47, 331] on div "C" at bounding box center [56, 330] width 18 height 18
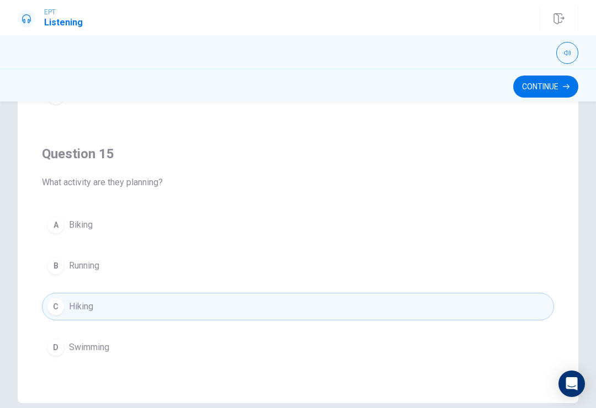
scroll to position [166, 0]
click at [548, 84] on button "Continue" at bounding box center [545, 87] width 65 height 22
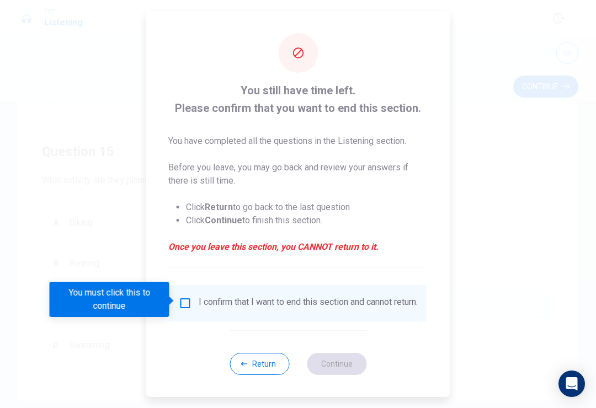
click at [269, 297] on div "I confirm that I want to end this section and cannot return." at bounding box center [308, 303] width 219 height 13
click at [184, 306] on input "You must click this to continue" at bounding box center [185, 303] width 13 height 13
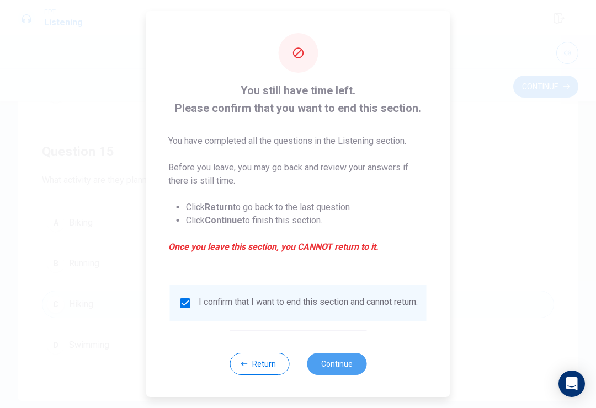
click at [325, 365] on button "Continue" at bounding box center [337, 364] width 60 height 22
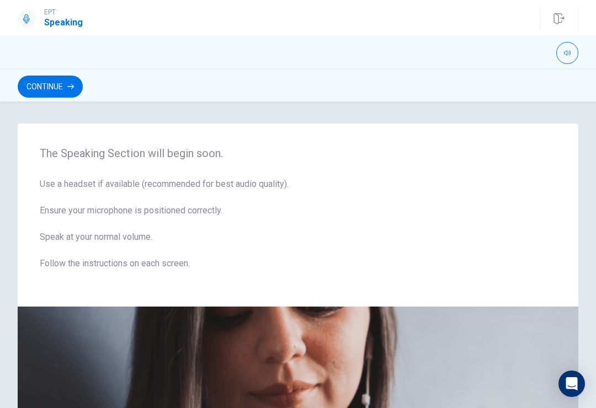
scroll to position [0, 0]
click at [28, 89] on button "Continue" at bounding box center [50, 87] width 65 height 22
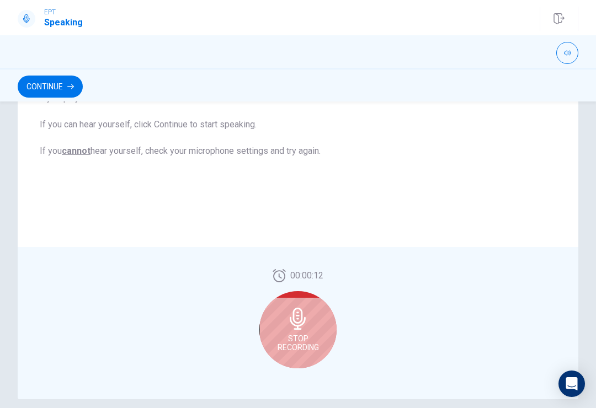
scroll to position [236, 0]
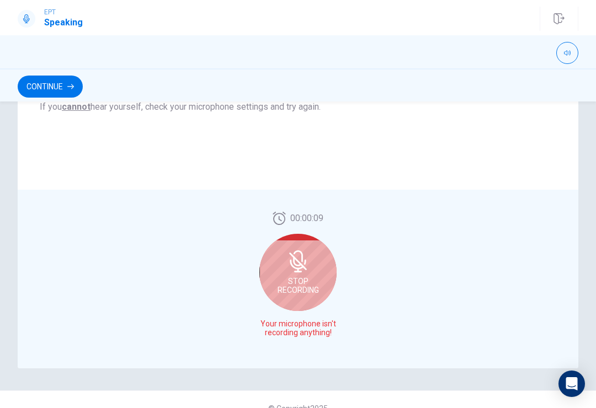
click at [281, 256] on div "Stop Recording" at bounding box center [297, 272] width 77 height 77
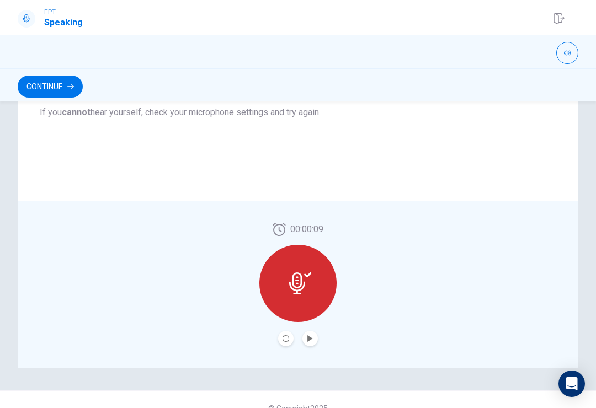
click at [288, 287] on div at bounding box center [297, 283] width 77 height 77
click at [283, 333] on button "Record Again" at bounding box center [285, 338] width 15 height 15
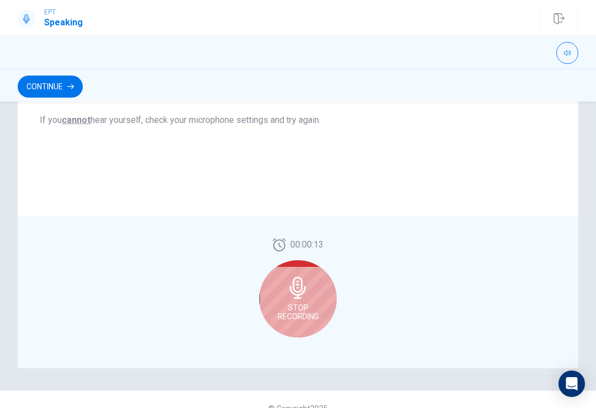
click at [284, 299] on div "Stop Recording" at bounding box center [297, 298] width 77 height 77
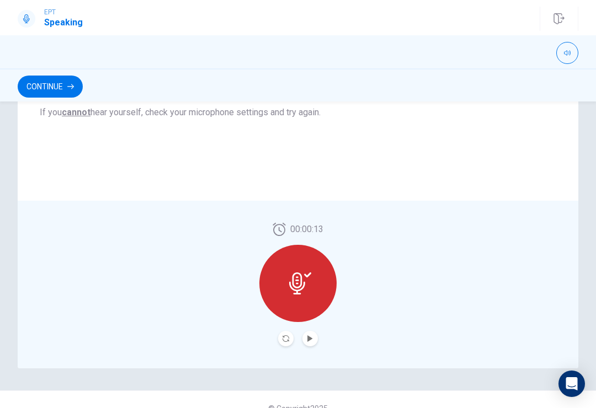
click at [304, 343] on button "Play Audio" at bounding box center [309, 338] width 15 height 15
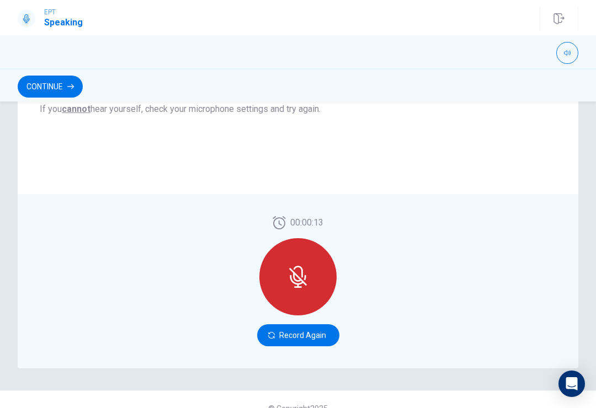
click at [28, 88] on button "Continue" at bounding box center [50, 87] width 65 height 22
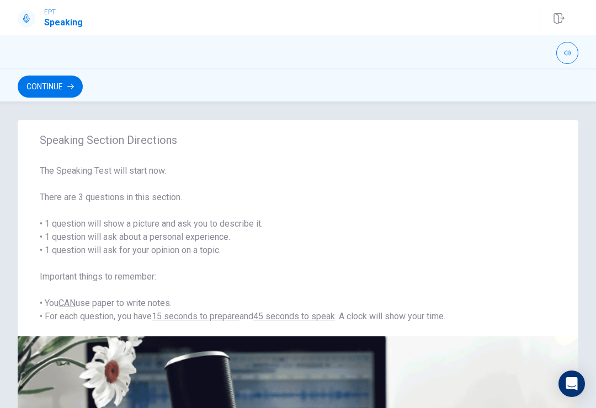
scroll to position [4, 0]
click at [39, 87] on button "Continue" at bounding box center [50, 87] width 65 height 22
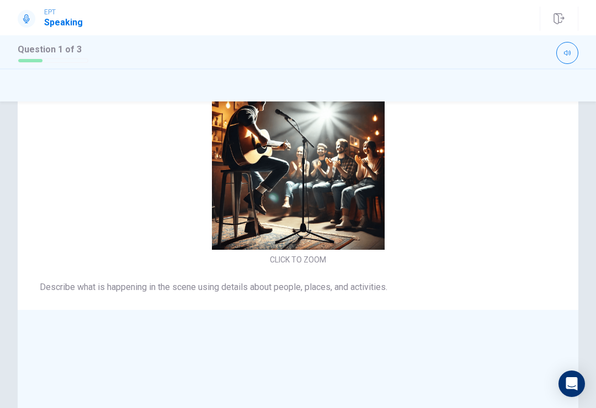
scroll to position [30, 0]
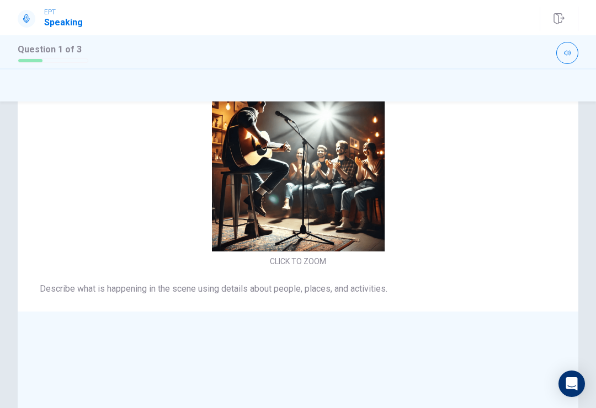
click at [309, 269] on button "CLICK TO ZOOM" at bounding box center [297, 261] width 65 height 15
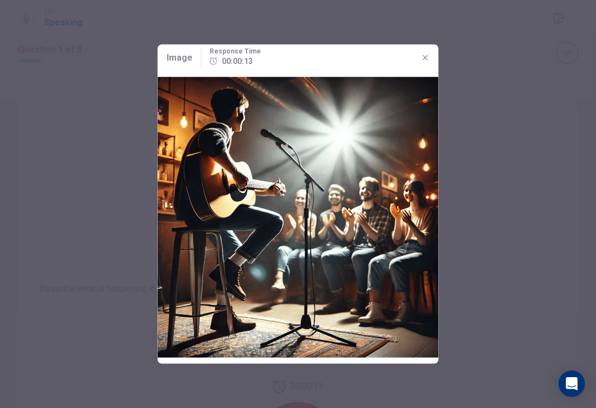
click at [427, 55] on icon "button" at bounding box center [425, 58] width 9 height 9
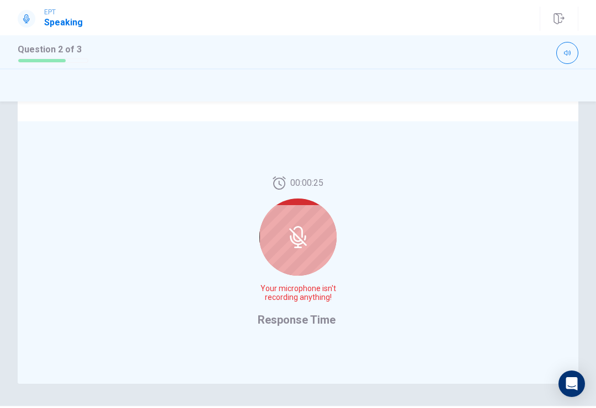
scroll to position [221, 0]
click at [292, 229] on icon at bounding box center [298, 237] width 22 height 22
click at [295, 240] on icon at bounding box center [297, 237] width 9 height 10
click at [301, 244] on icon at bounding box center [297, 240] width 14 height 10
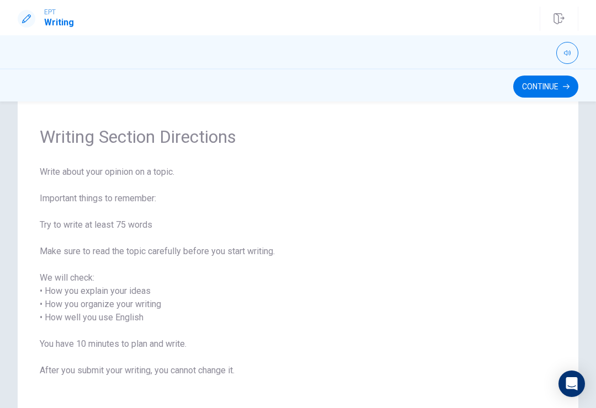
scroll to position [36, 0]
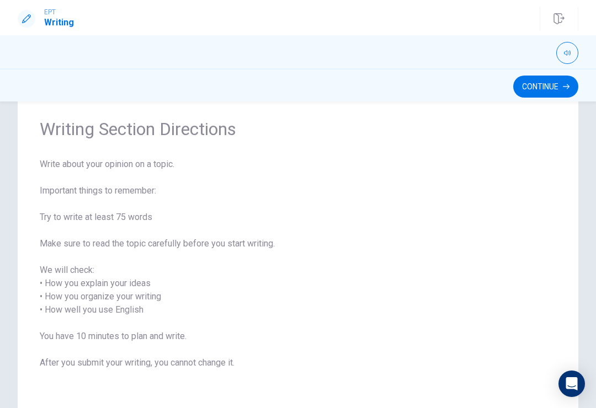
click at [532, 87] on button "Continue" at bounding box center [545, 87] width 65 height 22
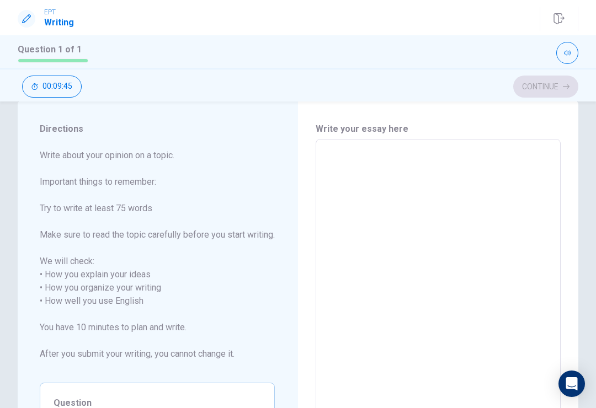
scroll to position [12, 0]
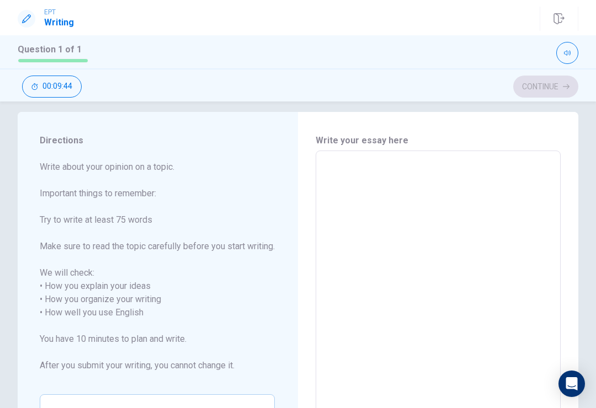
click at [345, 182] on textarea at bounding box center [437, 306] width 229 height 293
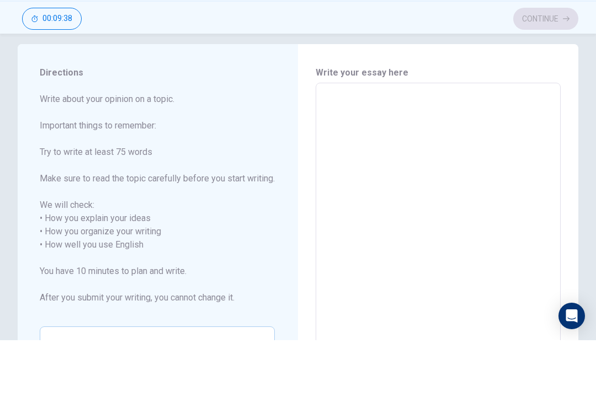
type textarea "C"
type textarea "x"
type textarea "Ca"
type textarea "x"
type textarea "Cat"
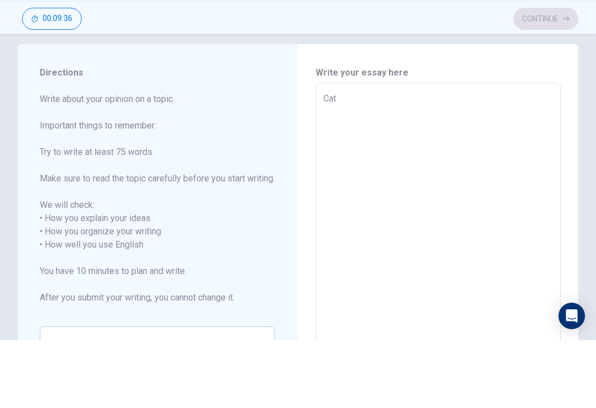
type textarea "x"
type textarea "Cat"
type textarea "x"
type textarea "Cat s"
type textarea "x"
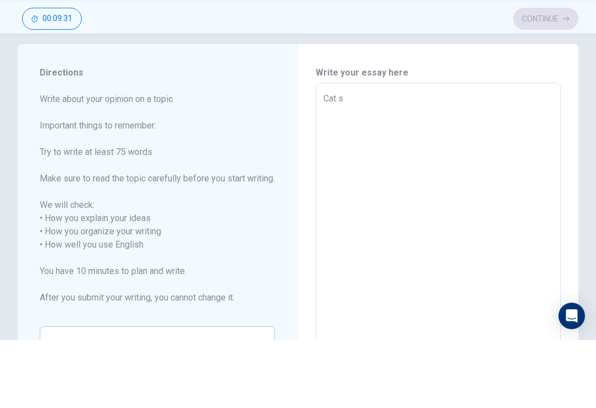
type textarea "Cat sc"
type textarea "x"
type textarea "Cat scl"
type textarea "x"
type textarea "Cat sclo"
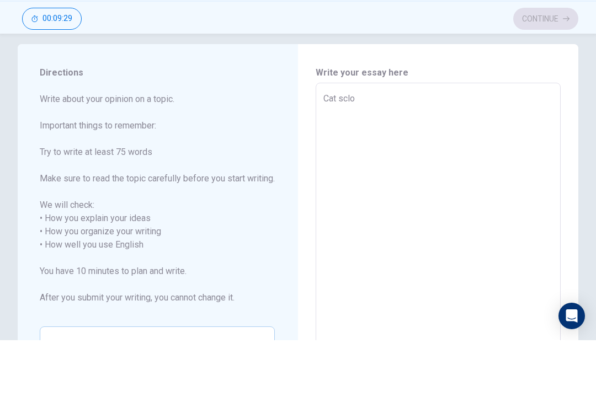
type textarea "x"
type textarea "Cat scloo"
type textarea "x"
type textarea "Cat sclool"
type textarea "x"
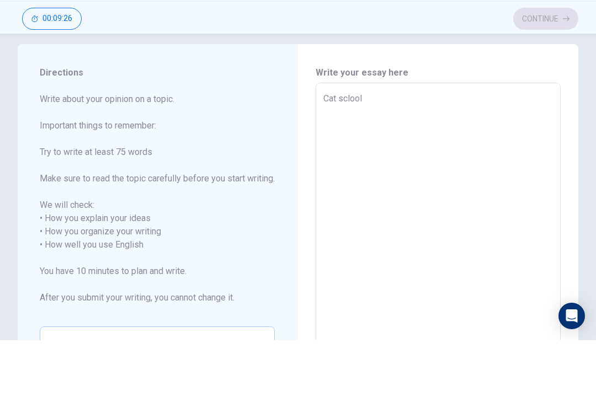
type textarea "Cat scloo"
type textarea "x"
type textarea "Cat sclo"
type textarea "x"
type textarea "Cat scl"
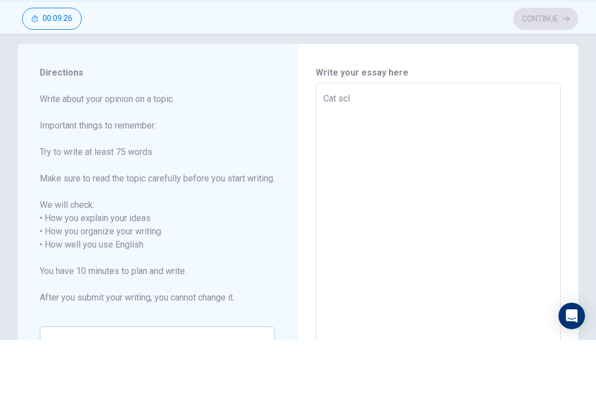
type textarea "x"
type textarea "Cat sc"
type textarea "x"
type textarea "Cat sch"
type textarea "x"
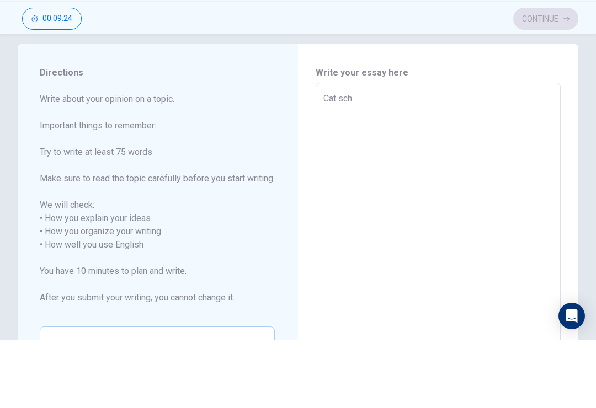
type textarea "Cat scho"
type textarea "x"
type textarea "Cat schoo"
type textarea "x"
type textarea "Cat school"
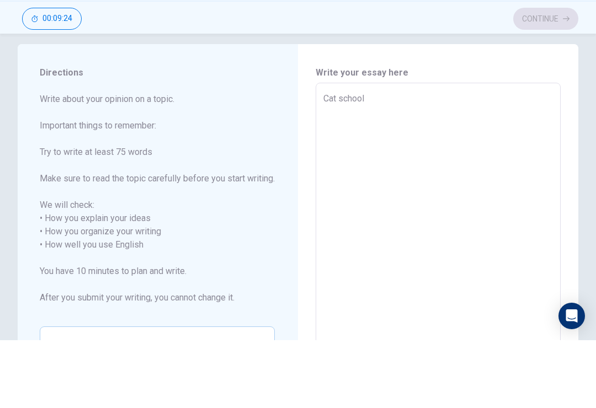
type textarea "x"
type textarea "Cat school"
type textarea "x"
type textarea "Cat school d"
type textarea "x"
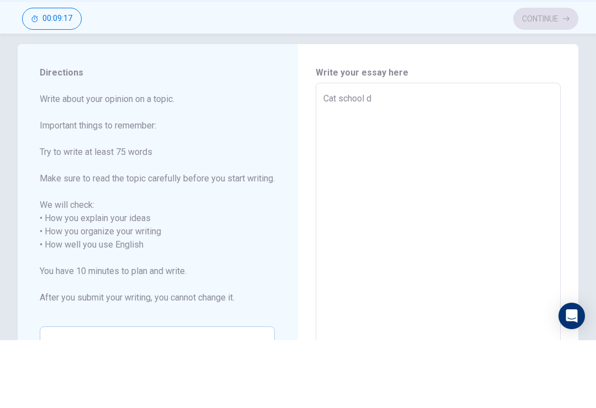
type textarea "Cat school do"
type textarea "x"
type textarea "Cat school dog"
type textarea "x"
type textarea "Cat school dog"
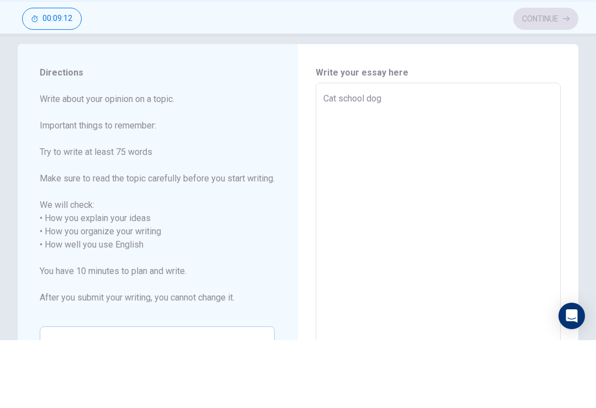
type textarea "x"
type textarea "Cat school dog o"
type textarea "x"
type textarea "Cat school dog on"
type textarea "x"
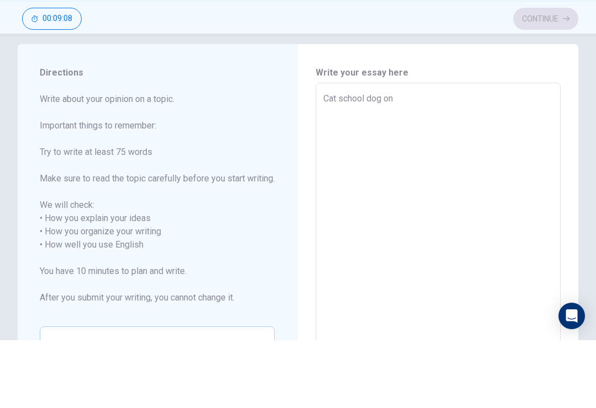
type textarea "Cat school dog one"
type textarea "x"
type textarea "Cat school dog one"
type textarea "x"
type textarea "Cat school dog one t"
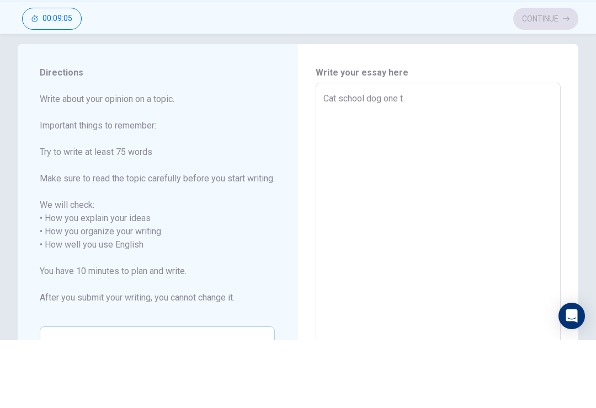
type textarea "x"
type textarea "Cat school dog one to"
type textarea "x"
type textarea "Cat school dog one [PERSON_NAME]"
type textarea "x"
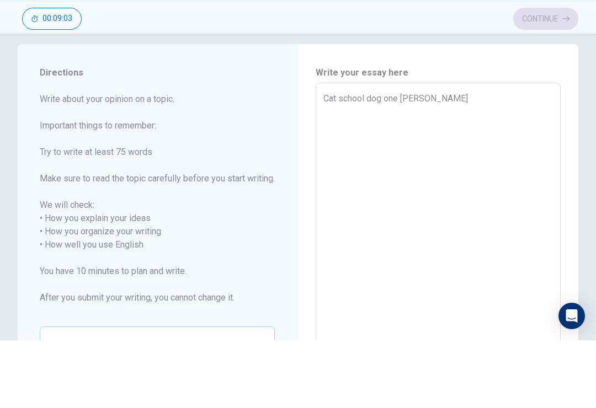
type textarea "Cat school dog one to"
type textarea "x"
type textarea "Cat school dog one tow"
type textarea "x"
type textarea "Cat school dog one to"
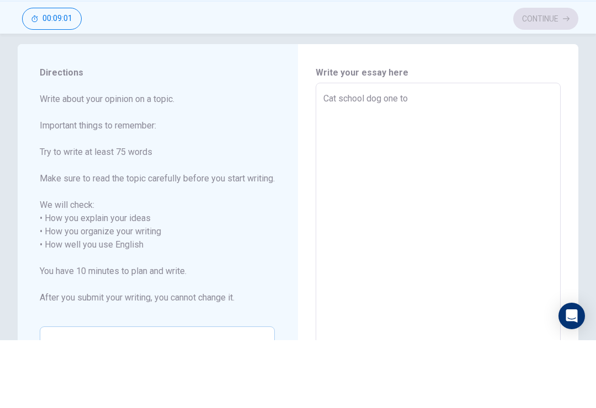
type textarea "x"
type textarea "Cat school dog one t"
type textarea "x"
type textarea "Cat school dog one tw"
type textarea "x"
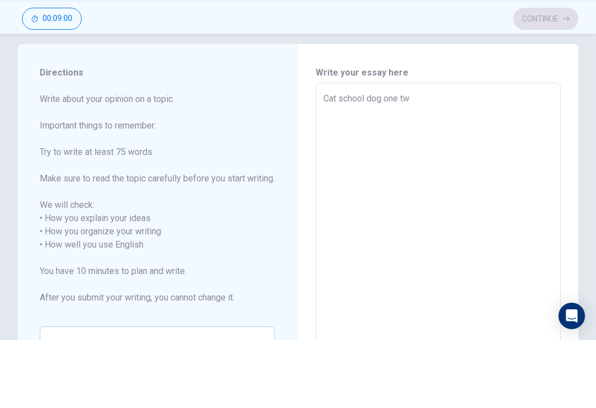
type textarea "Cat school dog one two"
type textarea "x"
type textarea "Cat school dog one two"
type textarea "x"
type textarea "Cat school dog one two p"
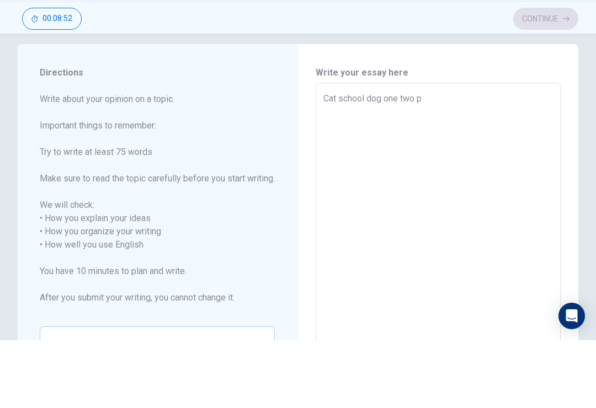
type textarea "x"
type textarea "Cat school dog one two pe"
type textarea "x"
type textarea "Cat school dog one two pen"
type textarea "x"
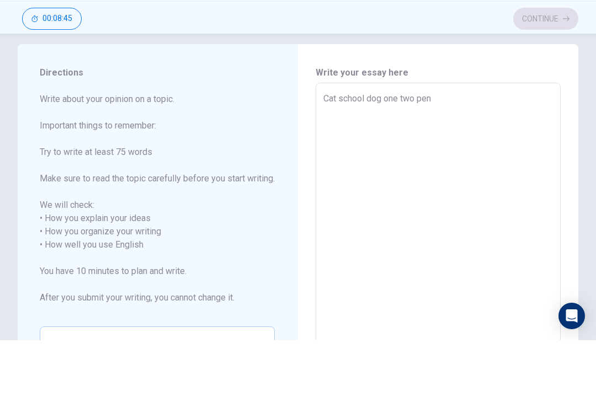
type textarea "Cat school dog one two pen"
type textarea "x"
type textarea "Cat school dog one two pen a"
type textarea "x"
type textarea "Cat school dog one two pen a"
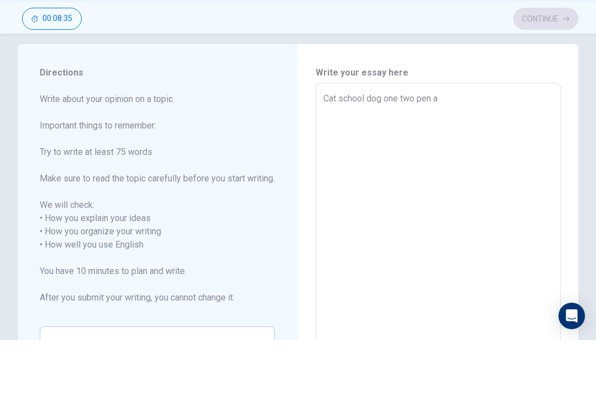
type textarea "x"
type textarea "Cat school dog one two pen a n"
type textarea "x"
type textarea "Cat school dog one two pen a ni"
type textarea "x"
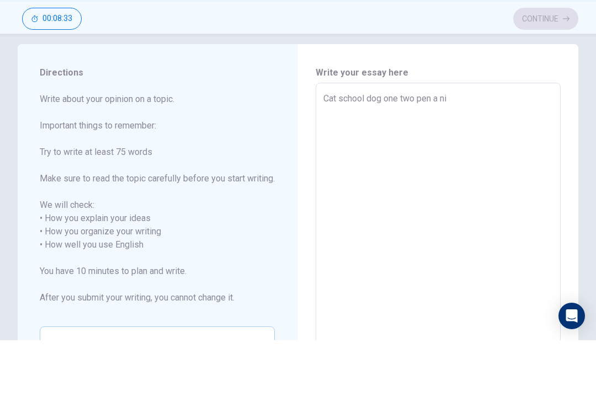
type textarea "Cat school dog one two pen a nin"
type textarea "x"
type textarea "Cat school dog one two pen a ning"
type textarea "x"
type textarea "Cat school dog one two pen a ning"
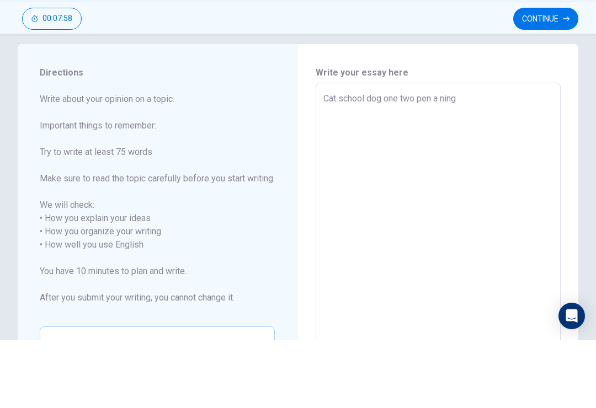
type textarea "x"
type textarea "Cat school dog one two pen a ning m"
type textarea "x"
type textarea "Cat school dog one two pen a [PERSON_NAME]"
type textarea "x"
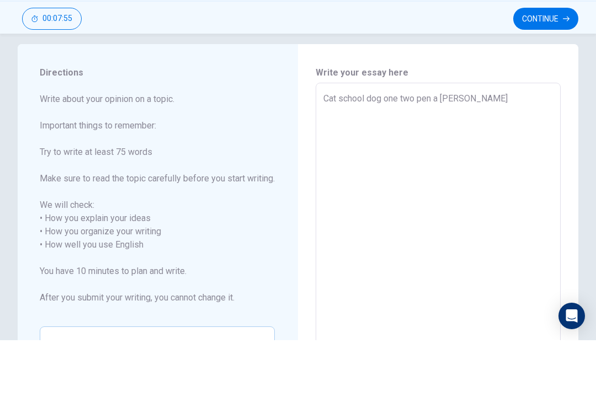
type textarea "Cat school dog one two pen a ning mas"
type textarea "x"
type textarea "Cat school dog one two pen a ning mas"
type textarea "x"
type textarea "Cat school dog one two pen a ning mas w"
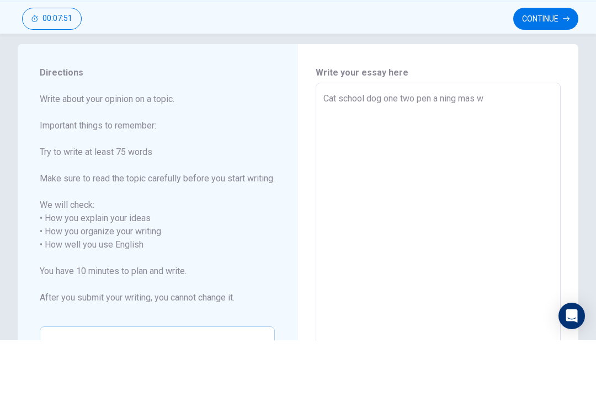
type textarea "x"
type textarea "Cat school dog one two pen a ning mas wa"
type textarea "x"
type textarea "Cat school dog one two pen a ning mas was"
type textarea "x"
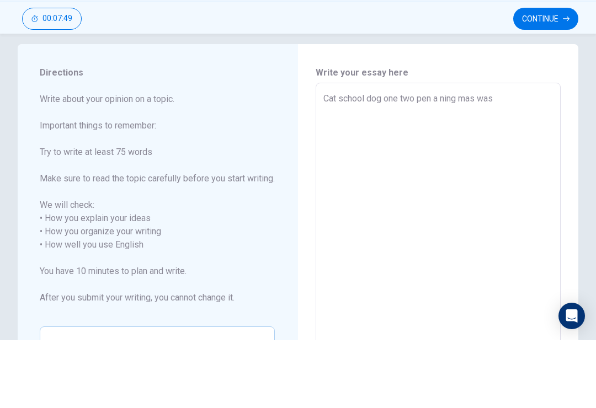
type textarea "Cat school dog one two pen a ning mas was"
type textarea "x"
type textarea "Cat school dog one two pen a ning mas was w"
type textarea "x"
type textarea "Cat school dog one two pen a ning mas was we"
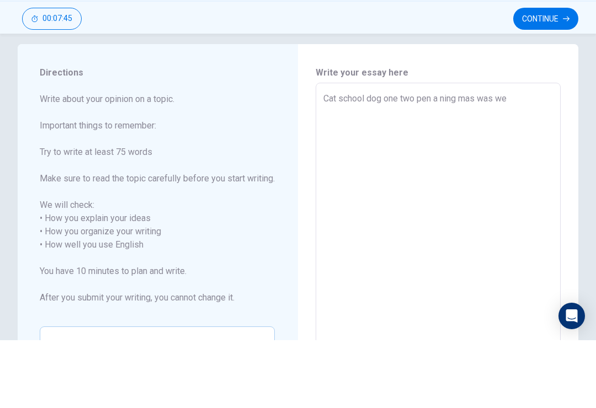
type textarea "x"
type textarea "Cat school dog one two pen a ning mas was wer"
type textarea "x"
type textarea "Cat school dog one two pen a ning mas was were"
type textarea "x"
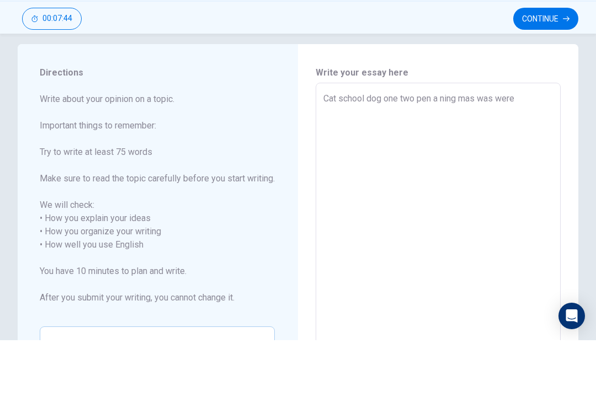
type textarea "Cat school dog one two pen a ning mas was were"
type textarea "x"
type textarea "Cat school dog one two pen a ning mas was were w"
type textarea "x"
type textarea "Cat school dog one two pen a ning mas was were wh"
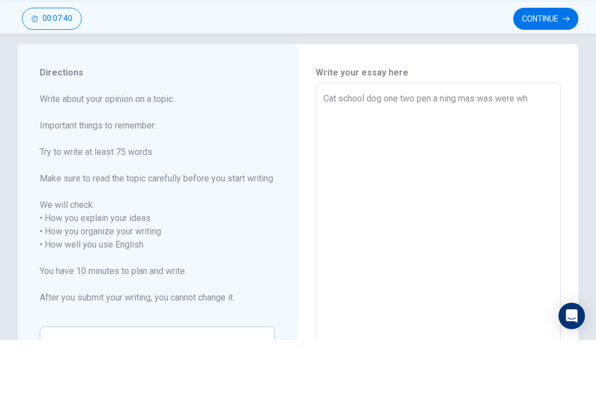
type textarea "x"
type textarea "Cat school dog one two pen a ning mas was were whe"
type textarea "x"
type textarea "Cat school dog one two pen a ning mas was were when"
type textarea "x"
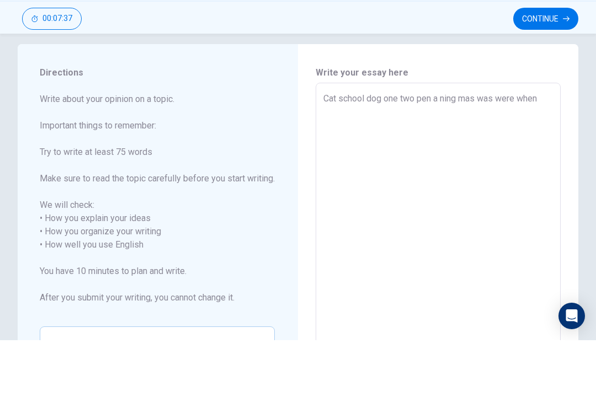
type textarea "Cat school dog one two pen a ning mas was were when"
type textarea "x"
type textarea "Cat school dog one two pen a ning mas was were when b"
type textarea "x"
type textarea "Cat school dog one two pen a ning mas was were when bo"
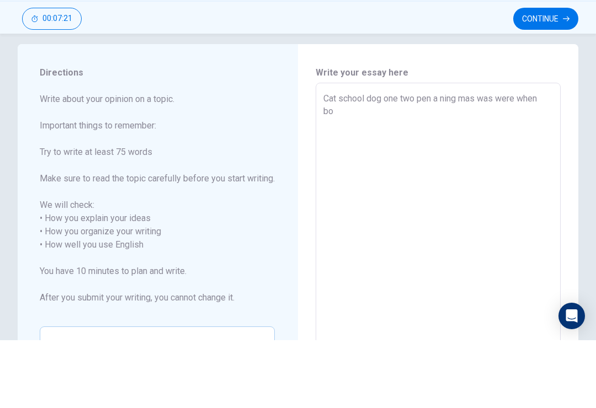
type textarea "x"
type textarea "Cat school dog one two pen a ning mas was were when bow"
type textarea "x"
type textarea "Cat school dog one two pen a ning mas was were when bow"
type textarea "x"
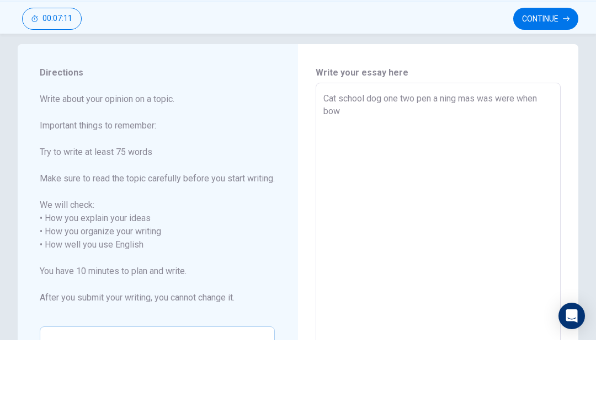
type textarea "Cat school dog one two pen a ning mas was were when bow b"
type textarea "x"
type textarea "Cat school dog one two pen a ning mas was were when bow bo"
type textarea "x"
type textarea "Cat school dog one two pen a ning mas was were when bow bog"
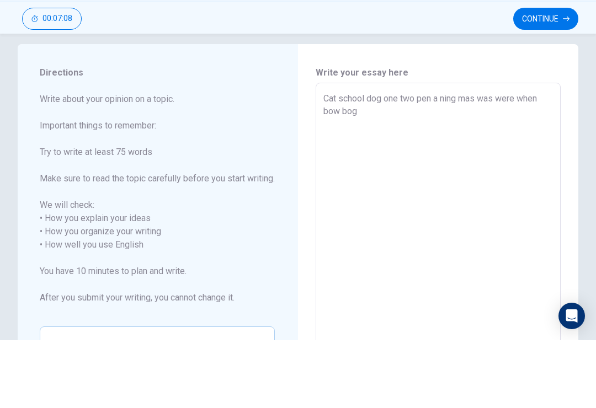
type textarea "x"
type textarea "Cat school dog one two pen a ning mas was were when bow bo"
type textarea "x"
type textarea "Cat school dog one two pen a ning mas was were when bow boy"
type textarea "x"
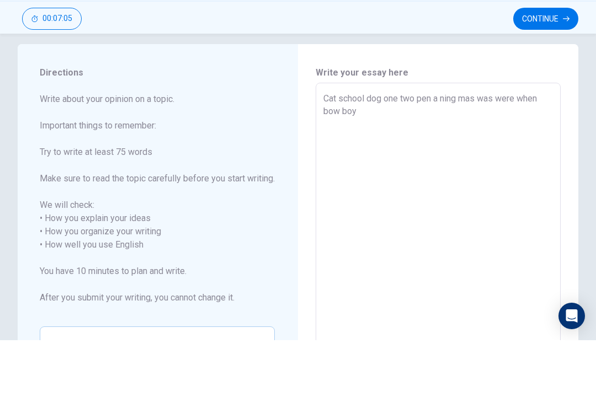
type textarea "Cat school dog one two pen a ning mas was were when bow boy"
type textarea "x"
type textarea "Cat school dog one two pen a ning mas was were when bow boy w"
type textarea "x"
type textarea "Cat school dog one two pen a ning mas was were when bow boy wo"
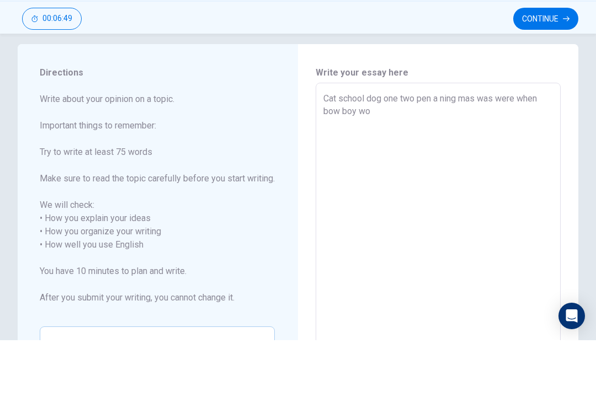
type textarea "x"
type textarea "Cat school dog one two pen a ning mas was were when bow boy wor"
type textarea "x"
type textarea "Cat school dog one two pen a ning mas was were when bow boy word"
type textarea "x"
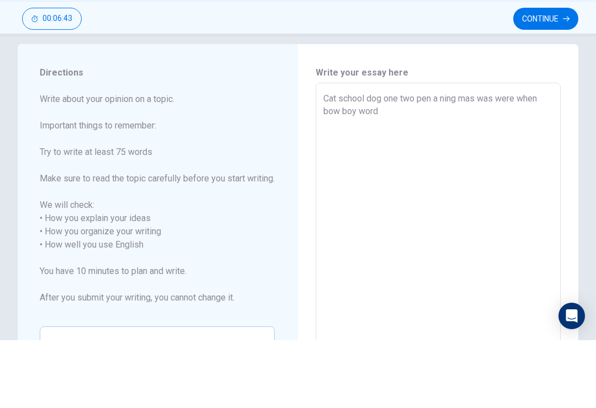
type textarea "Cat school dog one two pen a ning mas was were when bow boy words"
type textarea "x"
type textarea "Cat school dog one two pen a ning mas was were when bow boy words"
type textarea "x"
type textarea "Cat school dog one two pen a ning mas was were when bow boy words m"
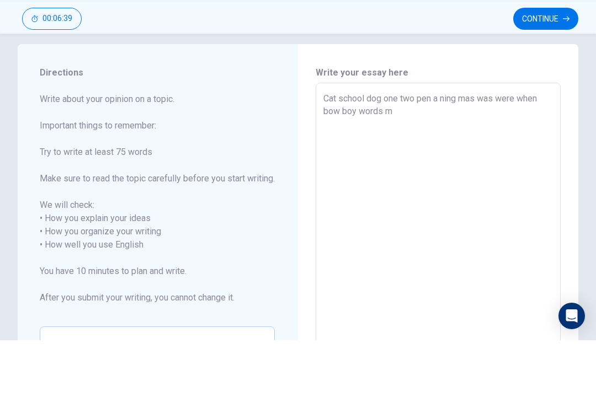
type textarea "x"
type textarea "Cat school dog one two pen a ning mas was were when bow boy words ma"
type textarea "x"
type textarea "Cat school dog one two pen a ning mas was were when bow boy words mak"
type textarea "x"
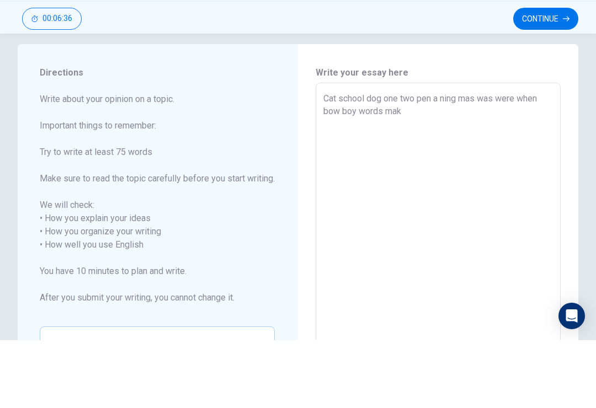
type textarea "Cat school dog one two pen a ning mas was were when bow boy words make"
type textarea "x"
type textarea "Cat school dog one two pen a ning mas was were when bow boy words make"
type textarea "x"
type textarea "Cat school dog one two pen a ning mas was were when bow boy words make s"
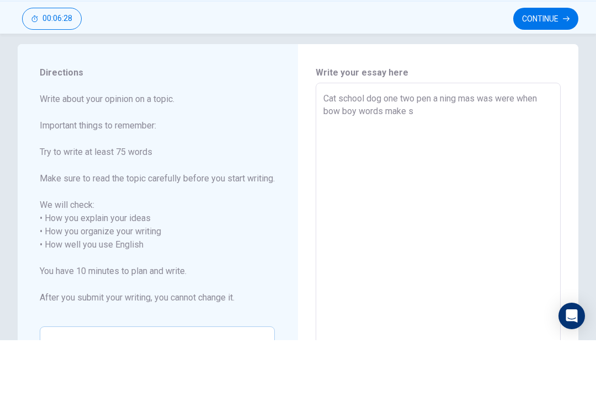
type textarea "x"
type textarea "Cat school dog one two pen a ning mas was were when bow boy words make su"
type textarea "x"
type textarea "Cat school dog one two pen a ning mas was were when bow boy words make sur"
type textarea "x"
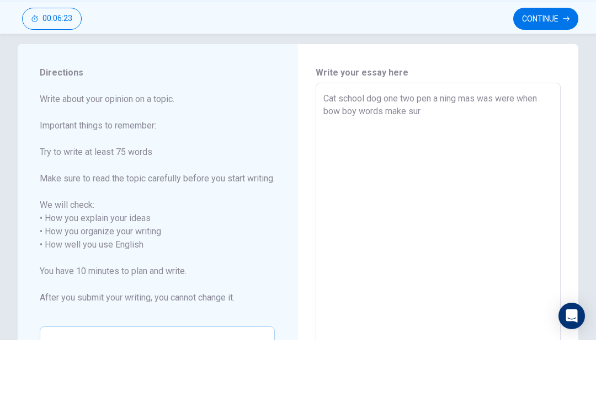
type textarea "Cat school dog one two pen a ning mas was were when bow boy words make sure"
type textarea "x"
type textarea "Cat school dog one two pen a ning mas was were when bow boy words make sure"
type textarea "x"
type textarea "Cat school dog one two pen a ning mas was were when bow boy words make sure t"
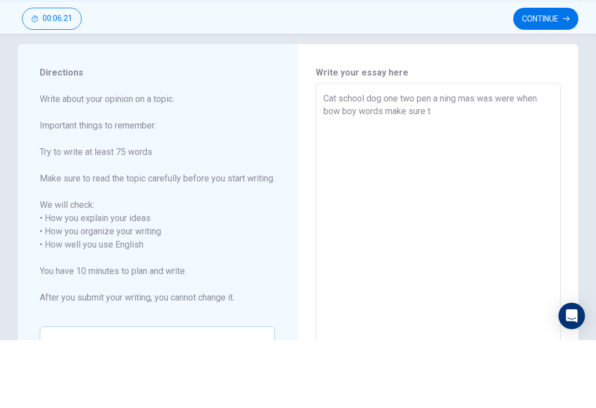
type textarea "x"
